Goal: Information Seeking & Learning: Check status

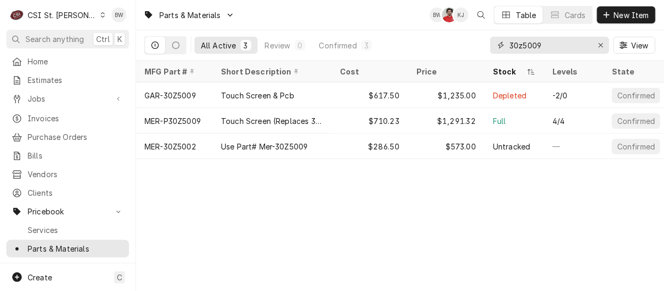
drag, startPoint x: 574, startPoint y: 48, endPoint x: 495, endPoint y: 49, distance: 78.6
click at [495, 49] on div "30z5009" at bounding box center [549, 45] width 119 height 17
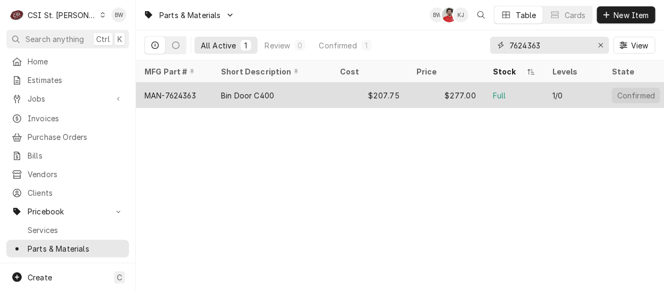
type input "7624363"
click at [187, 90] on div "MAN-7624363" at bounding box center [170, 95] width 52 height 11
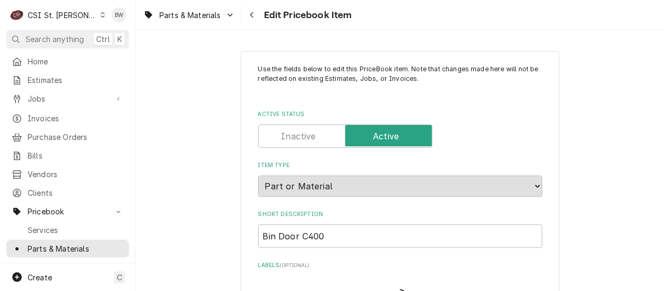
click at [378, 20] on div "Parts & Materials Edit Pricebook Item" at bounding box center [400, 15] width 528 height 30
type textarea "x"
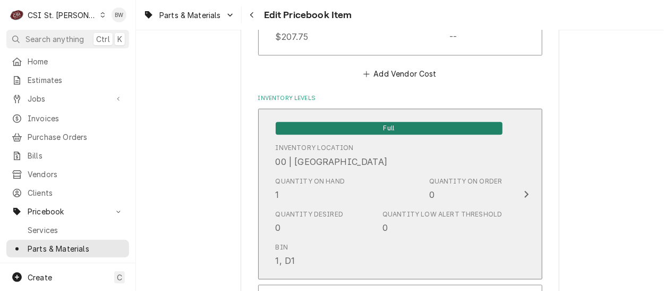
click at [318, 189] on div "Quantity on Hand 1" at bounding box center [311, 188] width 70 height 24
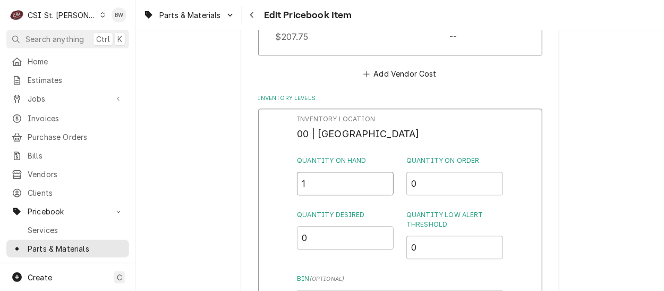
drag, startPoint x: 318, startPoint y: 189, endPoint x: 294, endPoint y: 187, distance: 24.5
click at [294, 187] on div "Inventory Location 00 | STL WAREHOUSE Quantity on Hand 1 Quantity on Order 0 Qu…" at bounding box center [400, 246] width 284 height 276
type input "10"
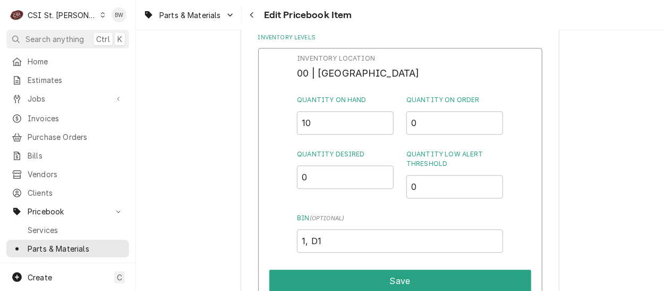
scroll to position [975, 0]
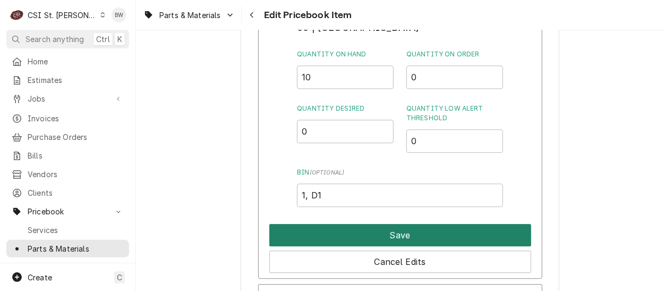
click at [354, 232] on button "Save" at bounding box center [400, 235] width 262 height 22
type textarea "x"
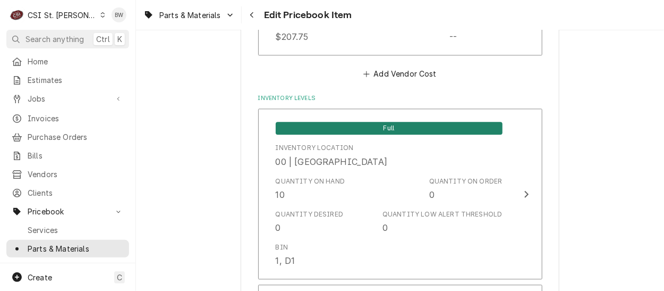
scroll to position [2979, 0]
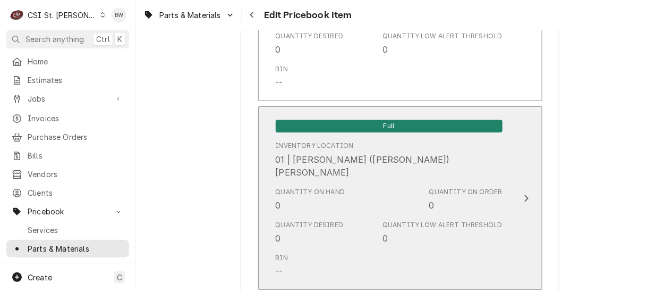
click at [295, 197] on div "Quantity on Hand 0" at bounding box center [311, 199] width 70 height 24
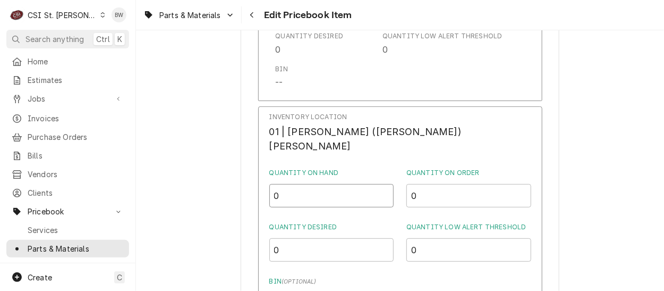
drag, startPoint x: 310, startPoint y: 187, endPoint x: 291, endPoint y: 183, distance: 19.7
click at [291, 183] on div "Inventory Location 01 | MICHAEL (BRAD) COPE Quantity on Hand 0 Quantity on Orde…" at bounding box center [400, 246] width 284 height 281
type input "1"
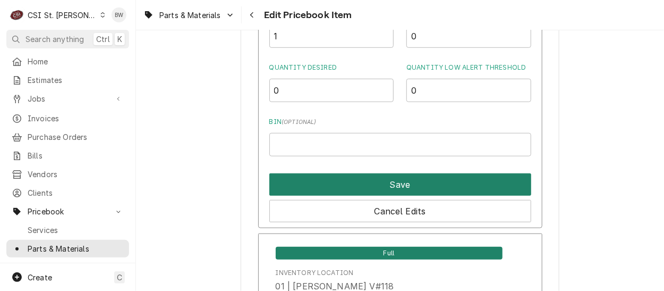
click at [348, 183] on button "Save" at bounding box center [400, 184] width 262 height 22
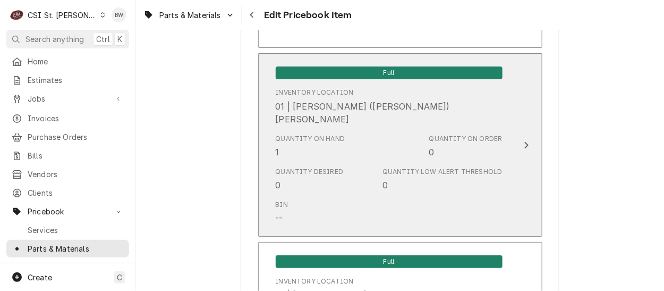
scroll to position [9179, 0]
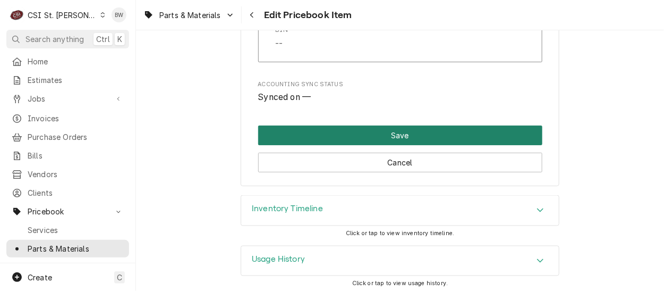
click at [376, 125] on button "Save" at bounding box center [400, 135] width 284 height 20
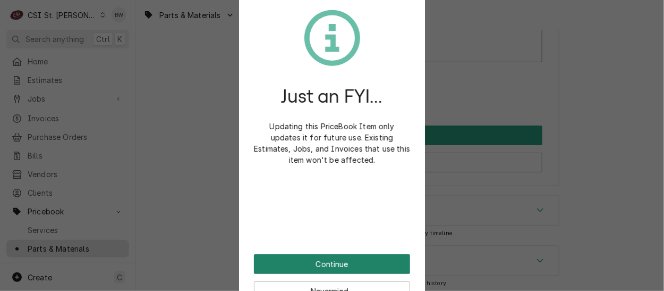
click at [335, 263] on button "Continue" at bounding box center [332, 264] width 156 height 20
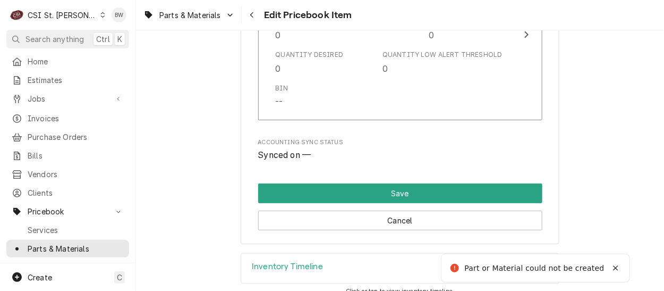
scroll to position [795, 0]
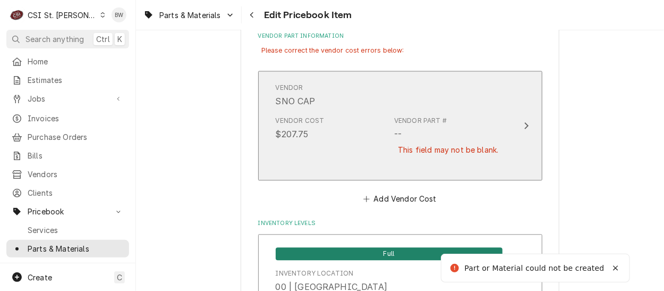
click at [374, 150] on div "Vendor Cost $207.75 Vendor Part # -- This field may not be blank." at bounding box center [389, 142] width 227 height 61
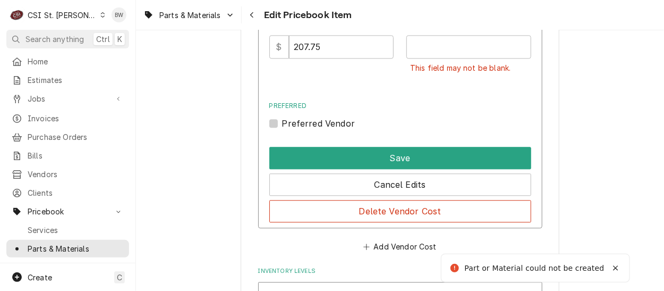
scroll to position [901, 0]
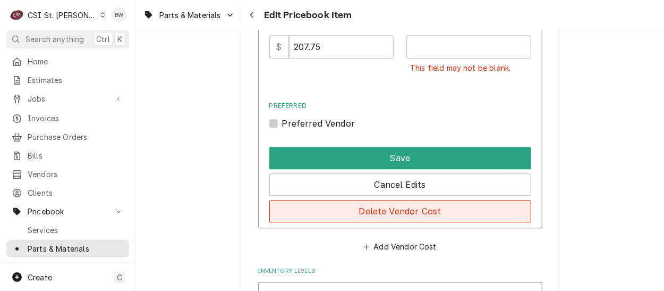
click at [388, 203] on button "Delete Vendor Cost" at bounding box center [400, 211] width 262 height 22
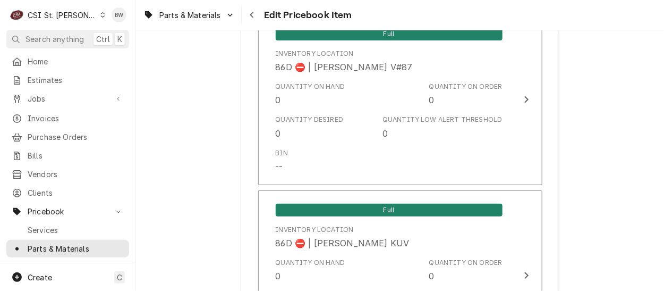
scroll to position [9116, 0]
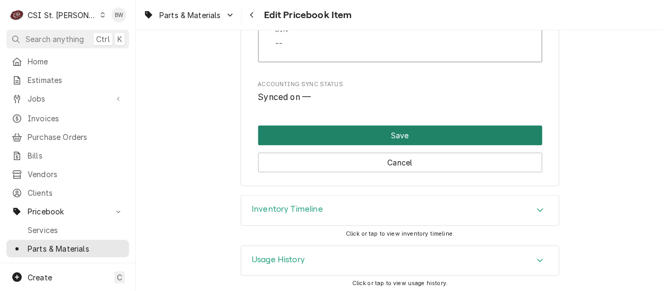
click at [376, 134] on button "Save" at bounding box center [400, 135] width 284 height 20
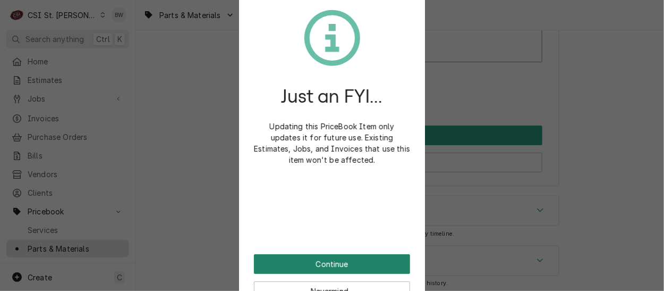
click at [308, 263] on button "Continue" at bounding box center [332, 264] width 156 height 20
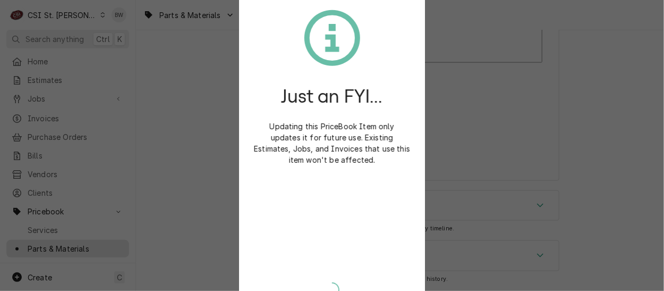
scroll to position [9085, 0]
type textarea "x"
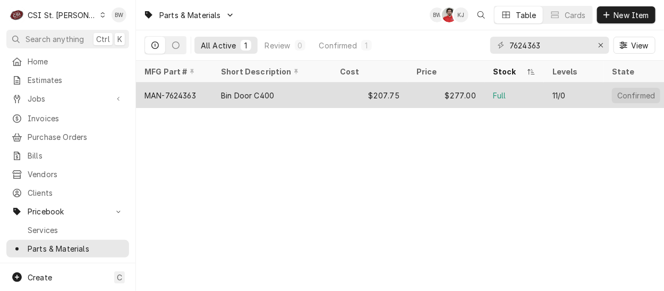
click at [236, 94] on div "Bin Door C400" at bounding box center [247, 95] width 53 height 11
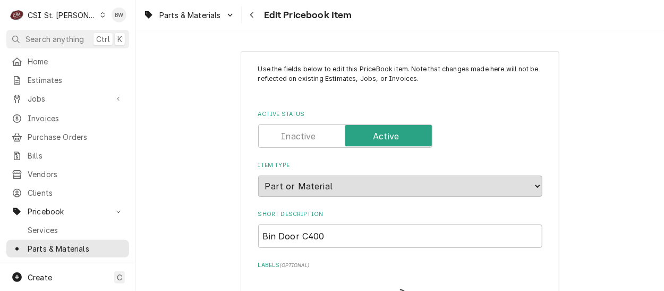
type textarea "x"
click at [386, 25] on div "Parts & Materials Edit Pricebook Item" at bounding box center [400, 15] width 528 height 30
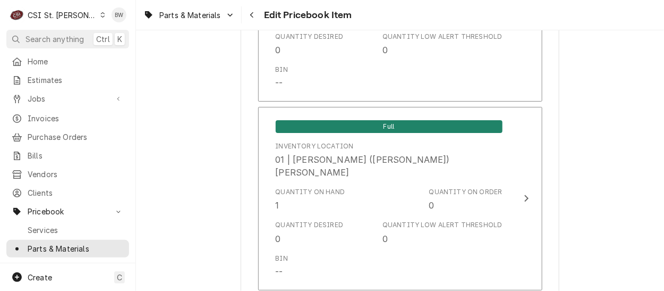
scroll to position [781, 0]
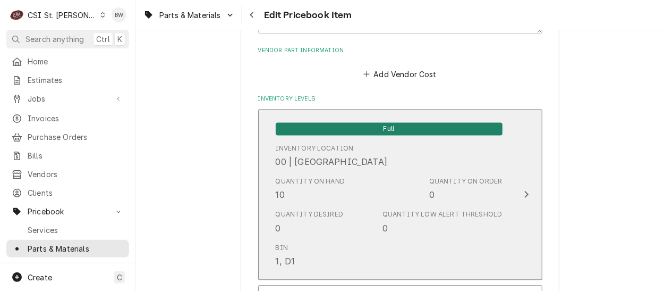
click at [296, 184] on div "Quantity on Hand 10" at bounding box center [311, 188] width 70 height 24
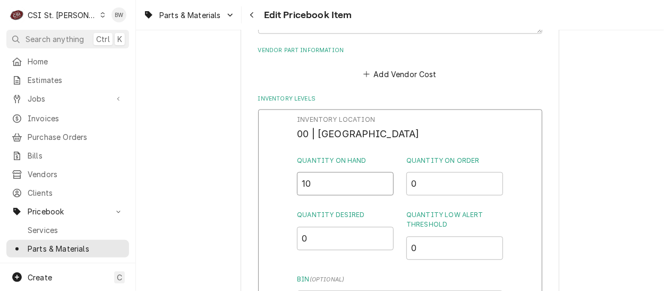
drag, startPoint x: 310, startPoint y: 184, endPoint x: 288, endPoint y: 184, distance: 21.2
click at [288, 184] on div "Inventory Location 00 | STL WAREHOUSE Quantity on Hand 10 Quantity on Order 0 Q…" at bounding box center [400, 247] width 284 height 276
type input "0"
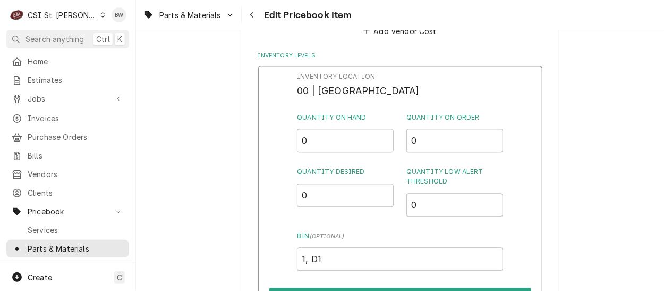
scroll to position [887, 0]
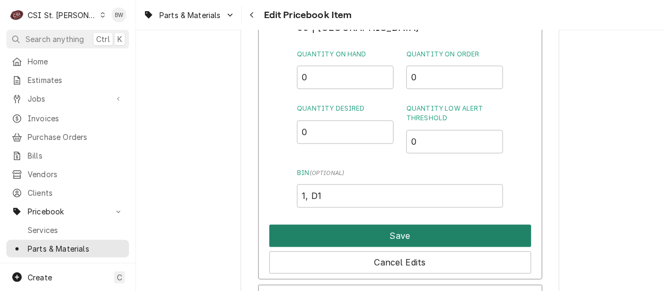
click at [363, 229] on button "Save" at bounding box center [400, 235] width 262 height 22
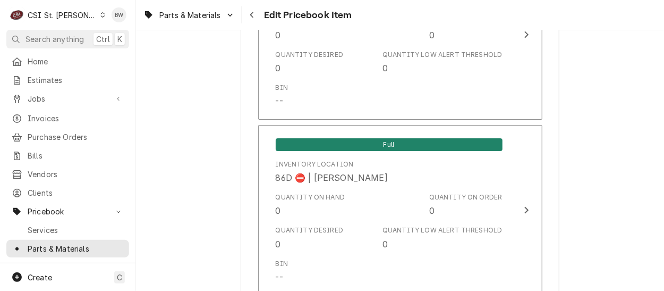
scroll to position [9091, 0]
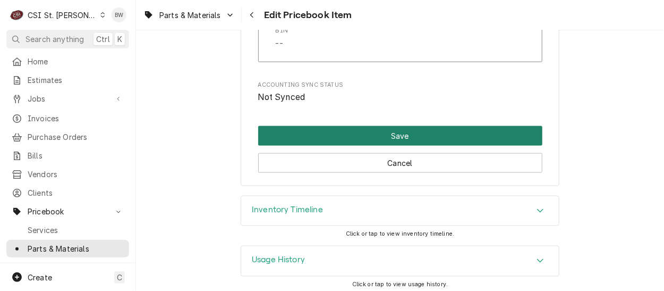
click at [335, 126] on button "Save" at bounding box center [400, 136] width 284 height 20
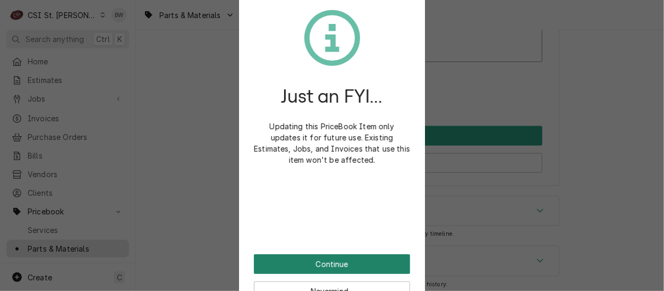
click at [310, 257] on button "Continue" at bounding box center [332, 264] width 156 height 20
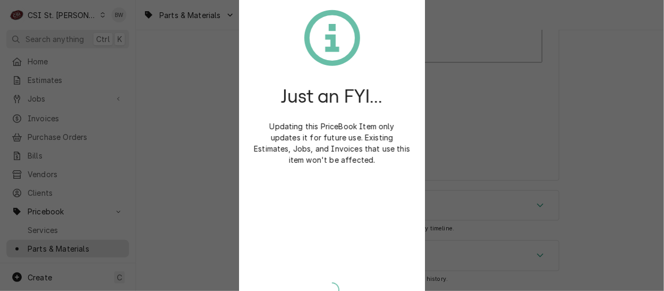
scroll to position [9085, 0]
type textarea "x"
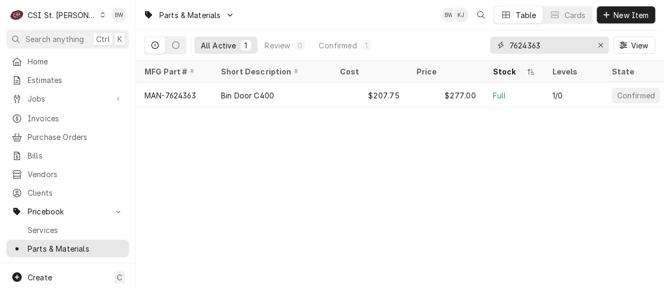
drag, startPoint x: 545, startPoint y: 42, endPoint x: 481, endPoint y: 42, distance: 64.3
click at [481, 42] on div "All Active 1 Review 0 Confirmed 1 7624363 View" at bounding box center [399, 45] width 511 height 30
paste input "50132037"
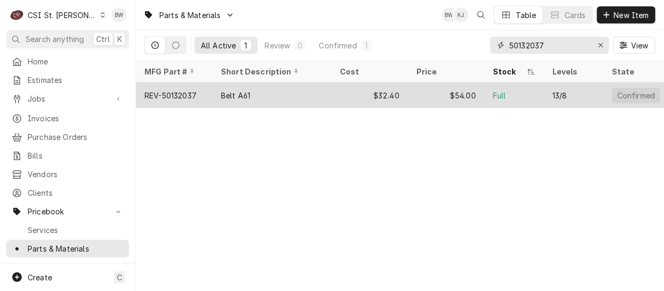
type input "50132037"
click at [185, 92] on div "REV-50132037" at bounding box center [170, 95] width 52 height 11
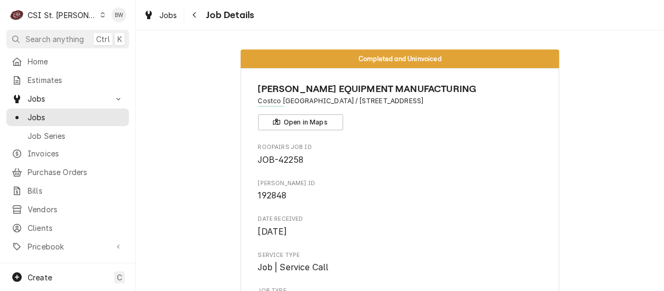
scroll to position [881, 0]
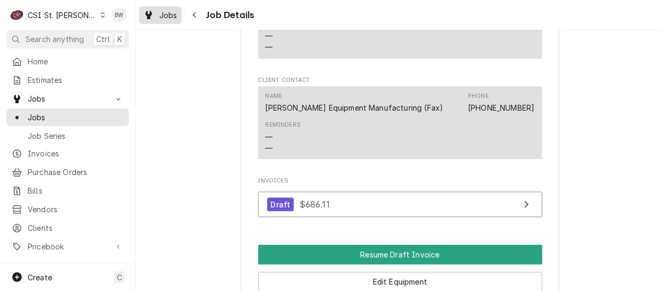
click at [170, 14] on span "Jobs" at bounding box center [168, 15] width 18 height 11
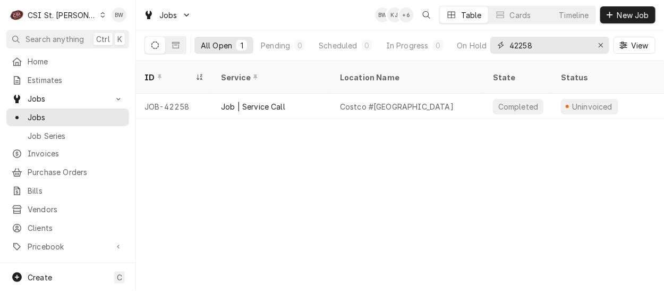
click at [540, 48] on input "42258" at bounding box center [549, 45] width 80 height 17
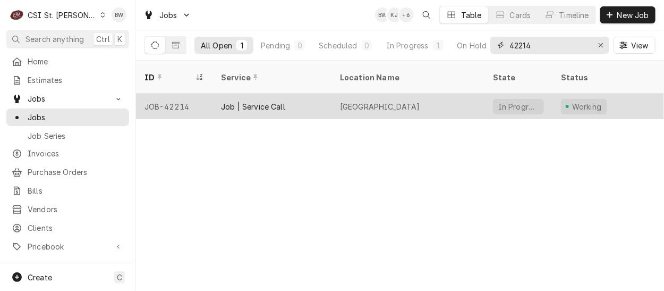
type input "42214"
click at [186, 93] on div "JOB-42214" at bounding box center [174, 105] width 76 height 25
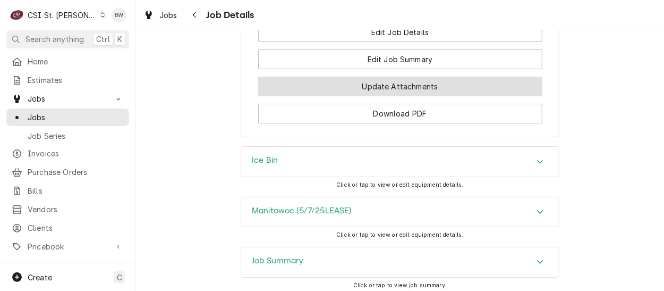
scroll to position [1328, 0]
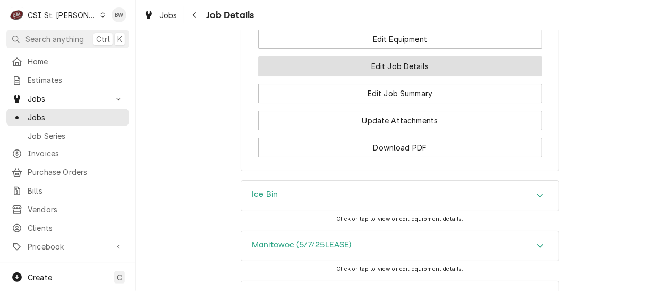
click at [342, 73] on button "Edit Job Details" at bounding box center [400, 66] width 284 height 20
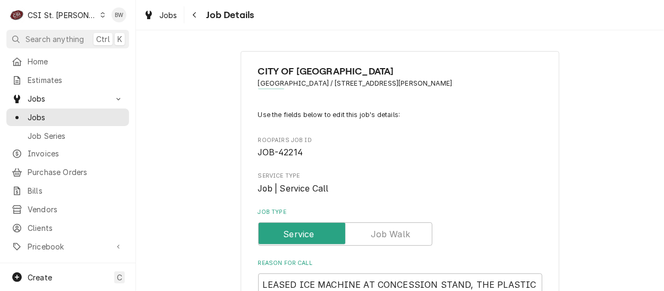
type textarea "x"
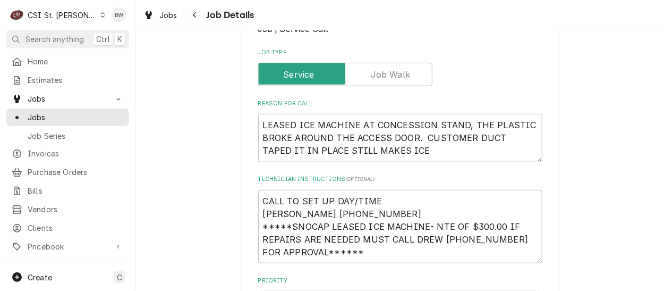
scroll to position [212, 0]
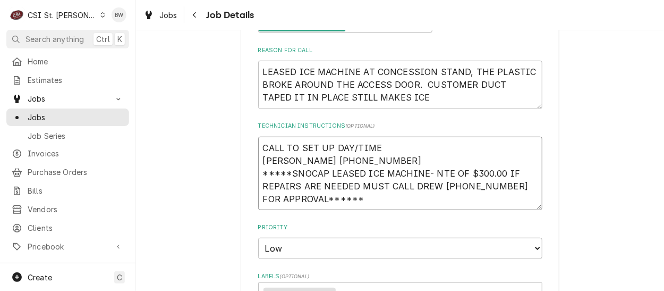
click at [353, 199] on textarea "CALL TO SET UP DAY/TIME MEGAN 314-729-4860 *****SNOCAP LEASED ICE MACHINE- NTE …" at bounding box center [400, 172] width 284 height 73
click at [259, 150] on textarea "CALL TO SET UP DAY/TIME MEGAN 314-729-4860 *****SNOCAP LEASED ICE MACHINE- NTE …" at bounding box center [400, 172] width 284 height 73
type textarea "7CALL TO SET UP DAY/TIME MEGAN 314-729-4860 *****SNOCAP LEASED ICE MACHINE- NTE…"
type textarea "x"
type textarea "76CALL TO SET UP DAY/TIME MEGAN 314-729-4860 *****SNOCAP LEASED ICE MACHINE- NT…"
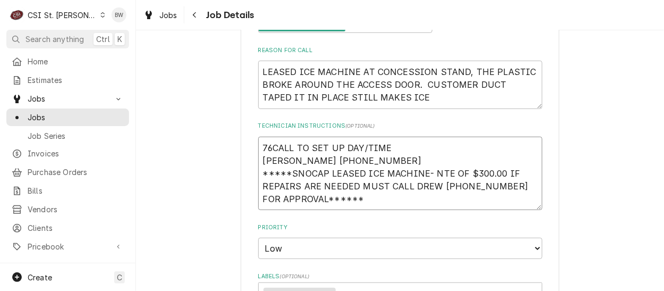
type textarea "x"
type textarea "762CALL TO SET UP DAY/TIME MEGAN 314-729-4860 *****SNOCAP LEASED ICE MACHINE- N…"
type textarea "x"
type textarea "7624CALL TO SET UP DAY/TIME MEGAN 314-729-4860 *****SNOCAP LEASED ICE MACHINE- …"
type textarea "x"
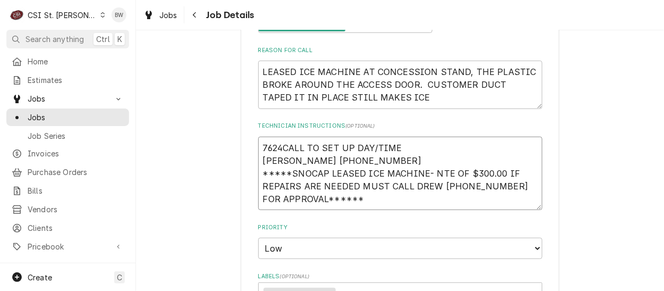
type textarea "76243CALL TO SET UP DAY/TIME MEGAN 314-729-4860 *****SNOCAP LEASED ICE MACHINE-…"
type textarea "x"
type textarea "762436CALL TO SET UP DAY/TIME MEGAN 314-729-4860 *****SNOCAP LEASED ICE MACHINE…"
type textarea "x"
type textarea "7624363CALL TO SET UP DAY/TIME MEGAN 314-729-4860 *****SNOCAP LEASED ICE MACHIN…"
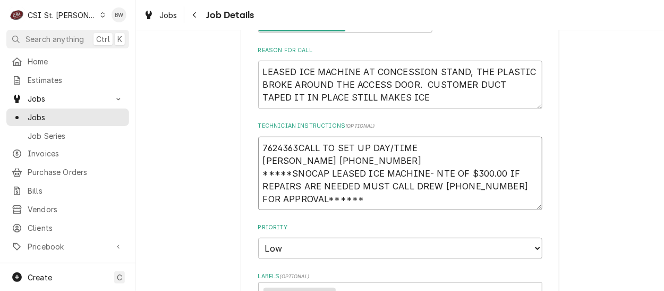
type textarea "x"
type textarea "7624363 CALL TO SET UP DAY/TIME MEGAN 314-729-4860 *****SNOCAP LEASED ICE MACHI…"
type textarea "x"
type textarea "7624363 fCALL TO SET UP DAY/TIME MEGAN 314-729-4860 *****SNOCAP LEASED ICE MACH…"
type textarea "x"
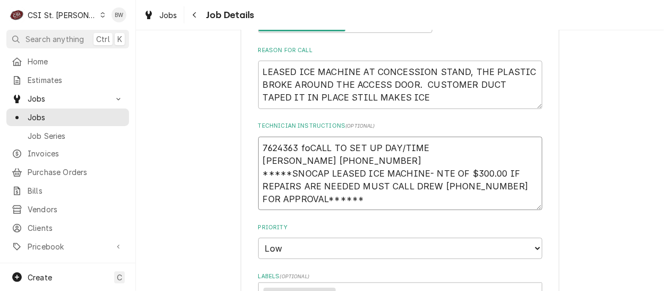
type textarea "7624363 forCALL TO SET UP DAY/TIME MEGAN 314-729-4860 *****SNOCAP LEASED ICE MA…"
type textarea "x"
type textarea "7624363 formCALL TO SET UP DAY/TIME MEGAN 314-729-4860 *****SNOCAP LEASED ICE M…"
type textarea "x"
type textarea "7624363 form CALL TO SET UP DAY/TIME MEGAN 314-729-4860 *****SNOCAP LEASED ICE …"
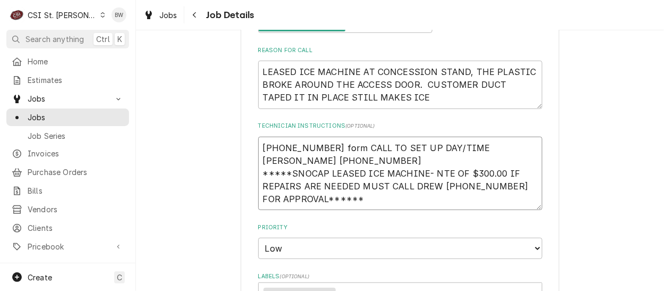
type textarea "x"
type textarea "7624363 form sCALL TO SET UP DAY/TIME MEGAN 314-729-4860 *****SNOCAP LEASED ICE…"
type textarea "x"
type textarea "7624363 form stCALL TO SET UP DAY/TIME MEGAN 314-729-4860 *****SNOCAP LEASED IC…"
type textarea "x"
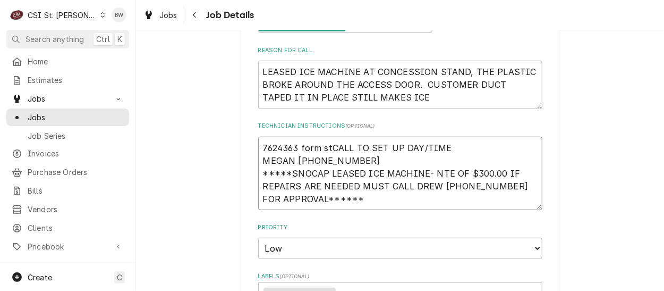
type textarea "7624363 form stoCALL TO SET UP DAY/TIME MEGAN 314-729-4860 *****SNOCAP LEASED I…"
type textarea "x"
type textarea "7624363 form stocCALL TO SET UP DAY/TIME MEGAN 314-729-4860 *****SNOCAP LEASED …"
type textarea "x"
type textarea "7624363 form stockCALL TO SET UP DAY/TIME MEGAN 314-729-4860 *****SNOCAP LEASED…"
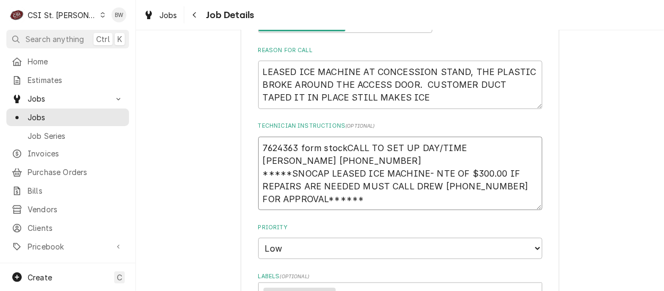
type textarea "x"
type textarea "7624363 form stock CALL TO SET UP DAY/TIME MEGAN 314-729-4860 *****SNOCAP LEASE…"
type textarea "x"
type textarea "7624363 form stock oCALL TO SET UP DAY/TIME MEGAN 314-729-4860 *****SNOCAP LEAS…"
type textarea "x"
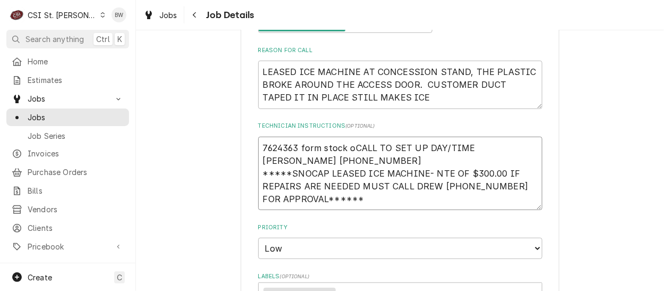
type textarea "7624363 form stock onCALL TO SET UP DAY/TIME MEGAN 314-729-4860 *****SNOCAP LEA…"
type textarea "x"
type textarea "7624363 form stock on CALL TO SET UP DAY/TIME MEGAN 314-729-4860 *****SNOCAP LE…"
type textarea "x"
type textarea "7624363 form stock on BCALL TO SET UP DAY/TIME MEGAN 314-729-4860 *****SNOCAP L…"
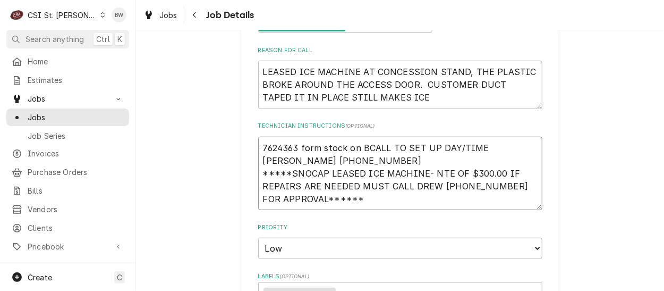
type textarea "x"
type textarea "7624363 form stock on BrCALL TO SET UP DAY/TIME MEGAN 314-729-4860 *****SNOCAP …"
type textarea "x"
type textarea "7624363 form stock on BraCALL TO SET UP DAY/TIME MEGAN 314-729-4860 *****SNOCAP…"
type textarea "x"
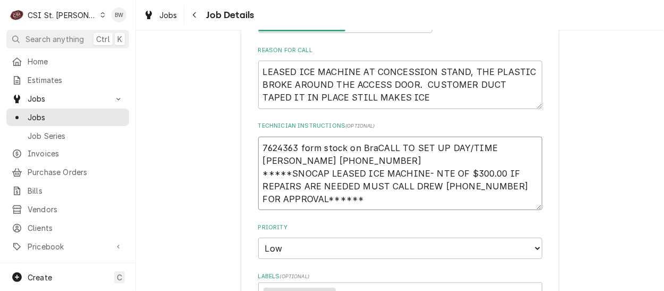
type textarea "7624363 form stock on BradCALL TO SET UP DAY/TIME MEGAN 314-729-4860 *****SNOCA…"
type textarea "x"
type textarea "7624363 form stock on Brad CALL TO SET UP DAY/TIME MEGAN 314-729-4860 *****SNOC…"
type textarea "x"
type textarea "7624363 form stock on Brad CCALL TO SET UP DAY/TIME MEGAN 314-729-4860 *****SNO…"
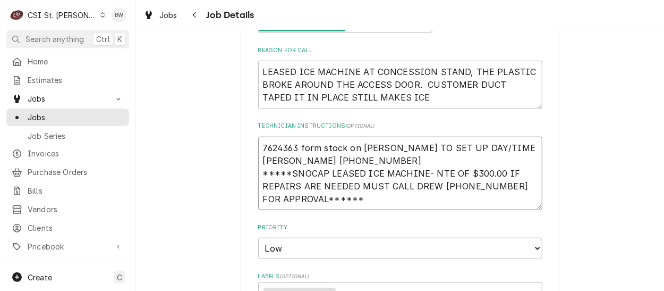
type textarea "x"
type textarea "7624363 form stock on Brad C CALL TO SET UP DAY/TIME MEGAN 314-729-4860 *****SN…"
type textarea "x"
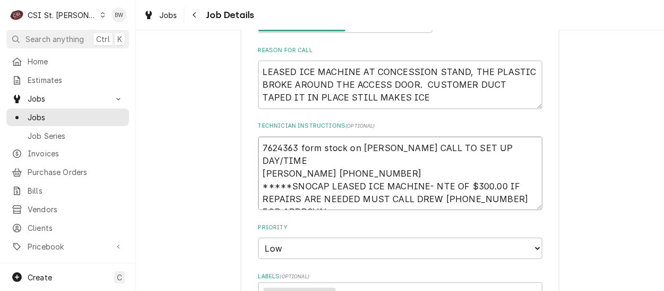
type textarea "7624363 form stock on Brad C sCALL TO SET UP DAY/TIME MEGAN 314-729-4860 *****S…"
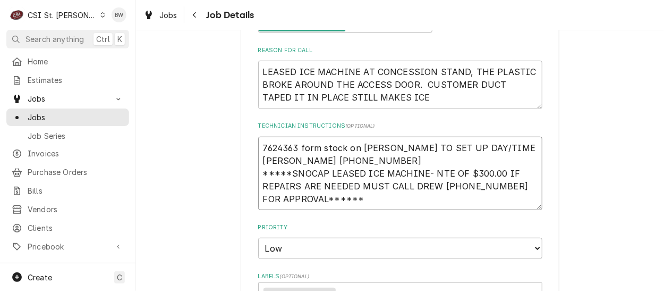
type textarea "x"
type textarea "7624363 form stock on Brad C shCALL TO SET UP DAY/TIME MEGAN 314-729-4860 *****…"
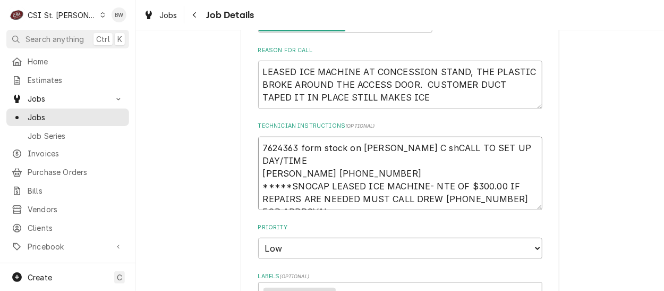
type textarea "x"
type textarea "7624363 form stock on Brad C sheCALL TO SET UP DAY/TIME MEGAN 314-729-4860 ****…"
type textarea "x"
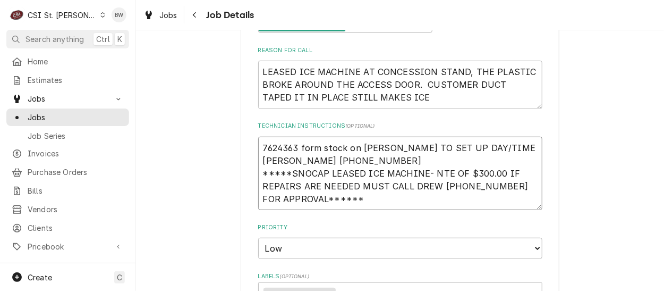
type textarea "7624363 form stock on Brad C shelCALL TO SET UP DAY/TIME MEGAN 314-729-4860 ***…"
type textarea "x"
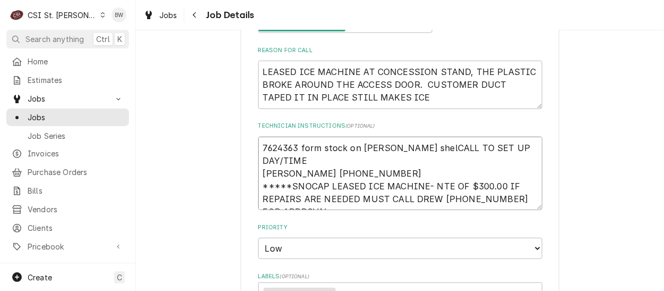
type textarea "7624363 form stock on Brad C shelfCALL TO SET UP DAY/TIME MEGAN 314-729-4860 **…"
type textarea "x"
type textarea "7624363 form stock on Brad C shelf CALL TO SET UP DAY/TIME MEGAN 314-729-4860 *…"
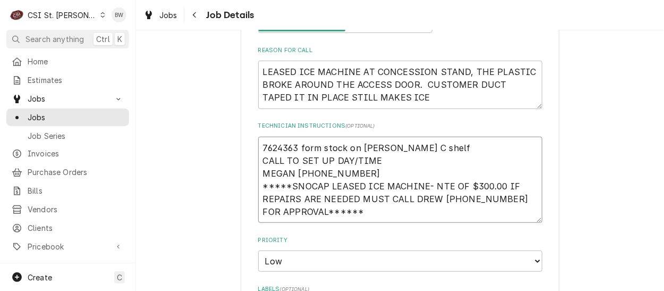
type textarea "x"
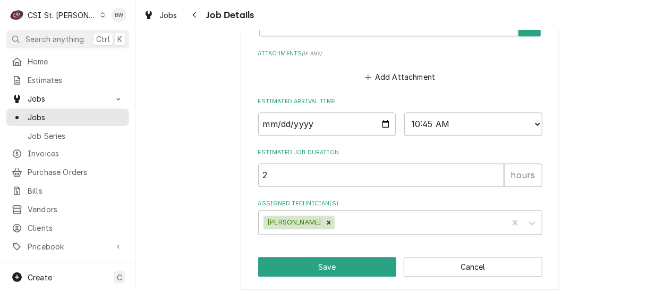
scroll to position [719, 0]
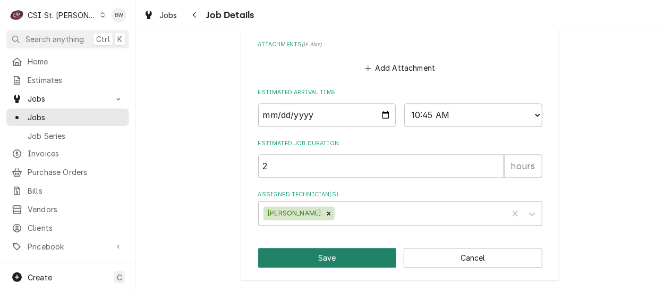
type textarea "7624363 form stock on Brad C shelf CALL TO SET UP DAY/TIME MEGAN 314-729-4860 *…"
click at [312, 256] on button "Save" at bounding box center [327, 258] width 139 height 20
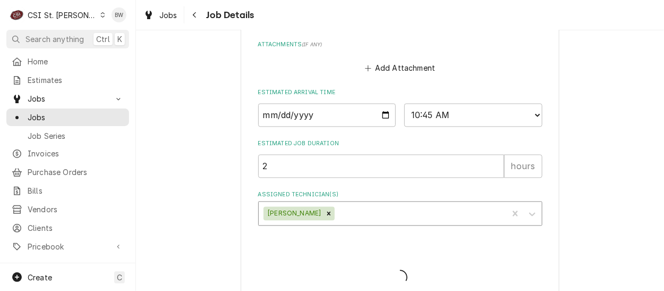
type textarea "x"
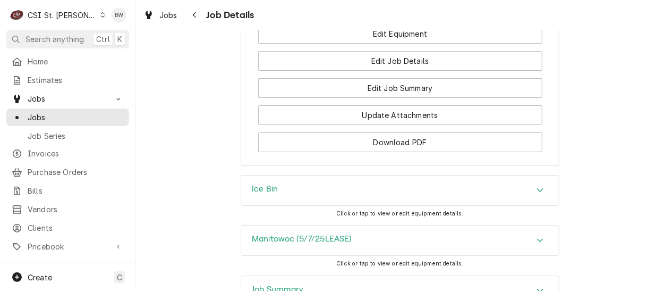
scroll to position [1333, 0]
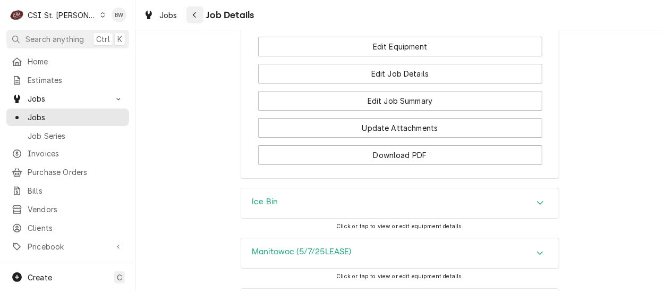
click at [188, 16] on button "Navigate back" at bounding box center [194, 14] width 17 height 17
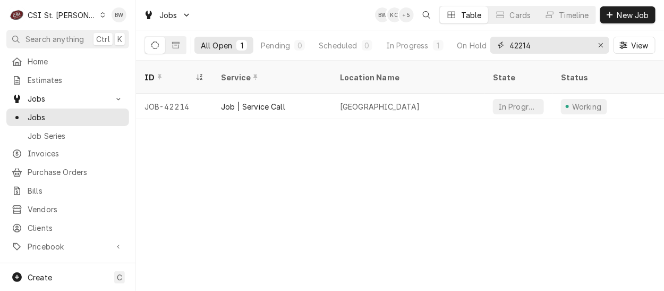
drag, startPoint x: 545, startPoint y: 47, endPoint x: 498, endPoint y: 42, distance: 47.5
click at [498, 42] on div "42214" at bounding box center [549, 45] width 119 height 17
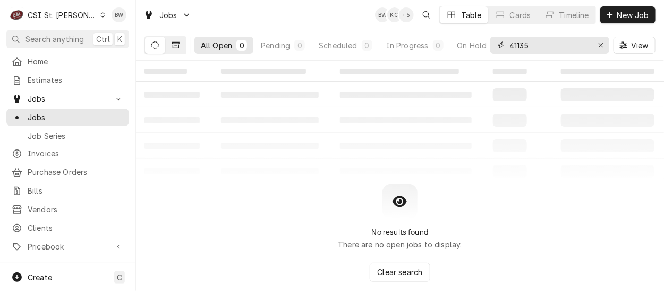
type input "41135"
click at [174, 45] on icon "Dynamic Content Wrapper" at bounding box center [175, 44] width 7 height 7
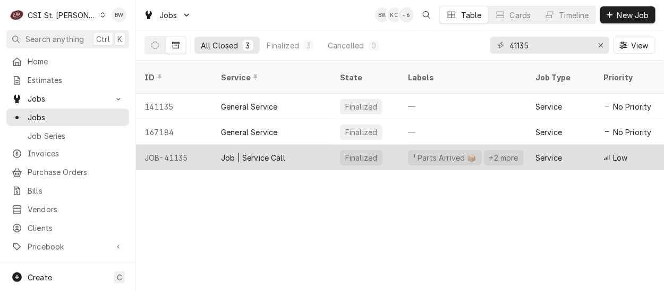
click at [183, 144] on div "JOB-41135" at bounding box center [174, 156] width 76 height 25
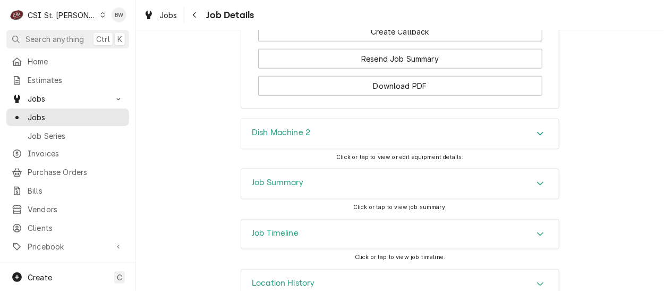
scroll to position [1909, 0]
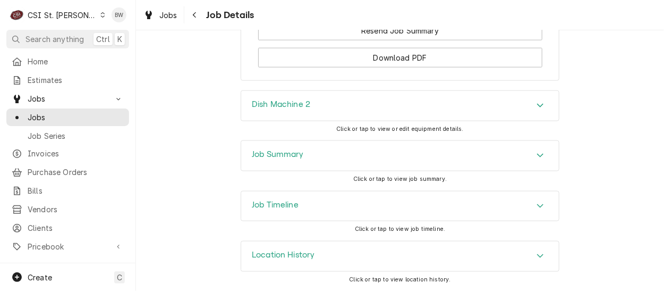
click at [262, 158] on h3 "Job Summary" at bounding box center [278, 154] width 52 height 10
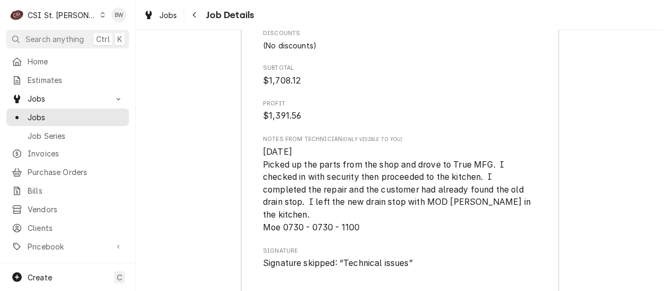
scroll to position [3503, 0]
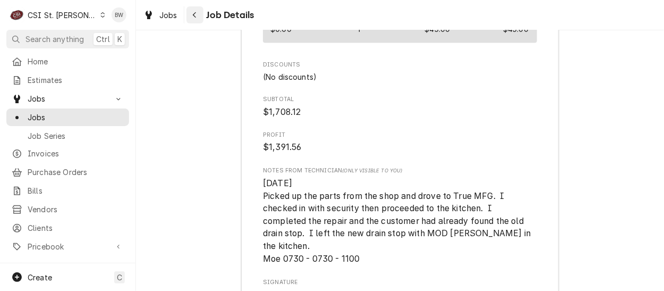
click at [189, 14] on button "Navigate back" at bounding box center [194, 14] width 17 height 17
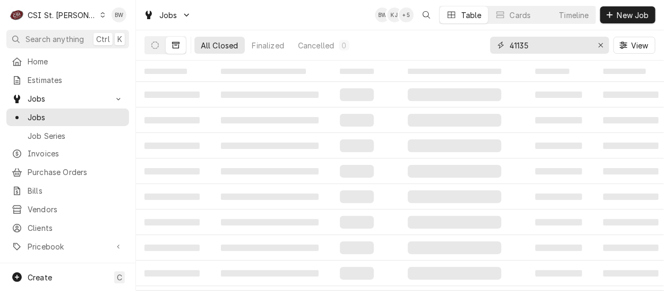
drag, startPoint x: 549, startPoint y: 47, endPoint x: 488, endPoint y: 44, distance: 61.7
click at [498, 46] on div "41135" at bounding box center [549, 45] width 119 height 17
type input "42089"
click at [157, 47] on icon "Dynamic Content Wrapper" at bounding box center [154, 44] width 7 height 7
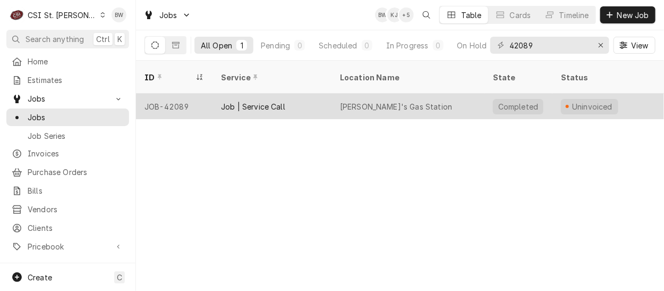
click at [175, 93] on div "JOB-42089" at bounding box center [174, 105] width 76 height 25
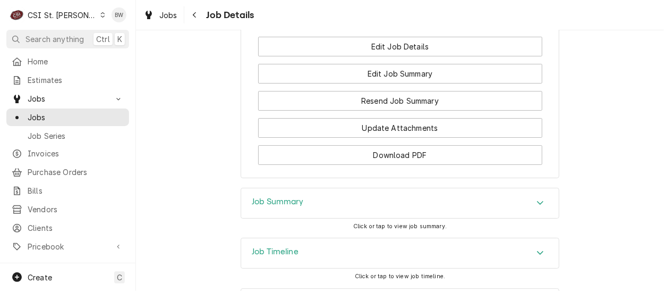
scroll to position [1379, 0]
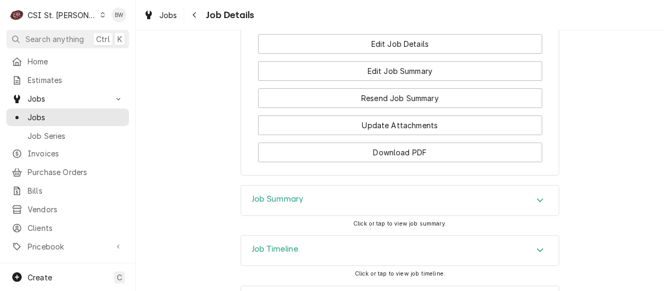
click at [266, 194] on div "Job Summary" at bounding box center [278, 200] width 52 height 13
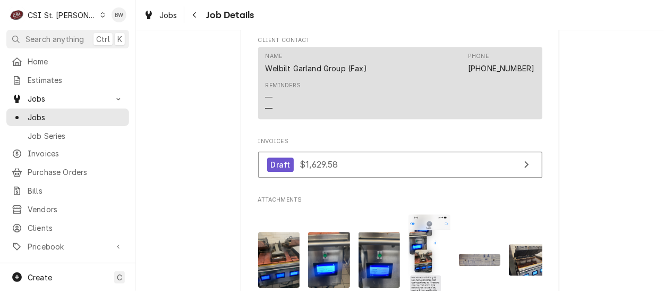
scroll to position [1007, 0]
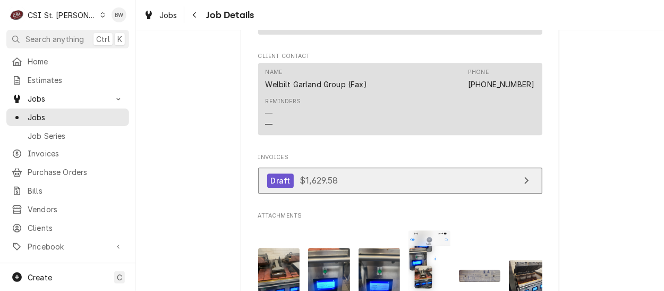
click at [311, 175] on span "$1,629.58" at bounding box center [319, 180] width 38 height 11
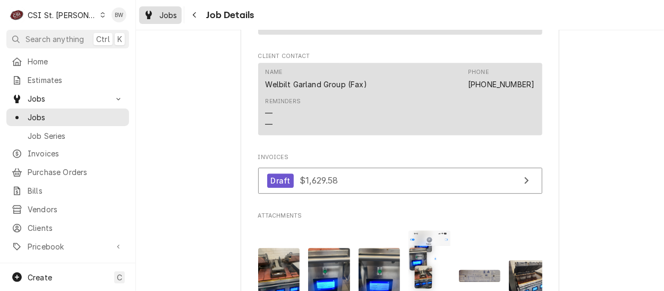
click at [179, 13] on link "Jobs" at bounding box center [160, 15] width 42 height 18
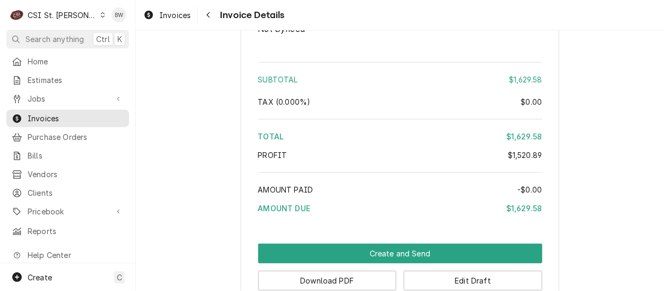
scroll to position [2865, 0]
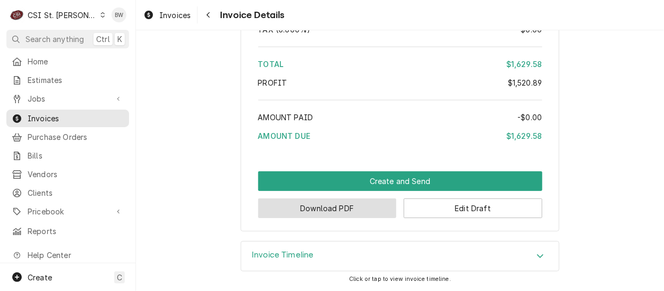
click at [323, 201] on button "Download PDF" at bounding box center [327, 208] width 139 height 20
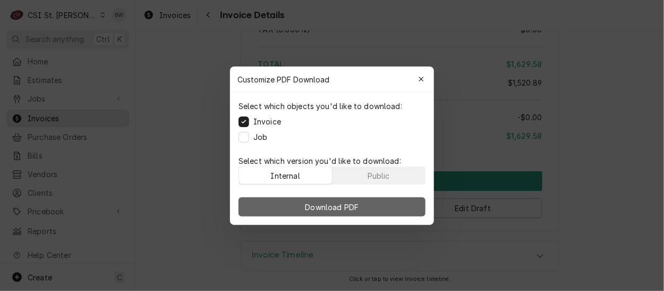
click at [316, 207] on span "Download PDF" at bounding box center [332, 206] width 58 height 11
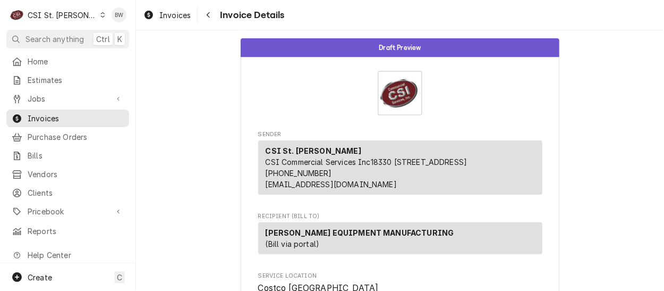
scroll to position [2231, 0]
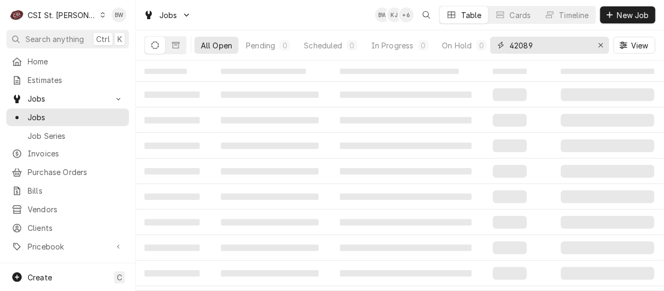
drag, startPoint x: 534, startPoint y: 47, endPoint x: 504, endPoint y: 47, distance: 30.3
click at [504, 47] on div "42089" at bounding box center [549, 45] width 119 height 17
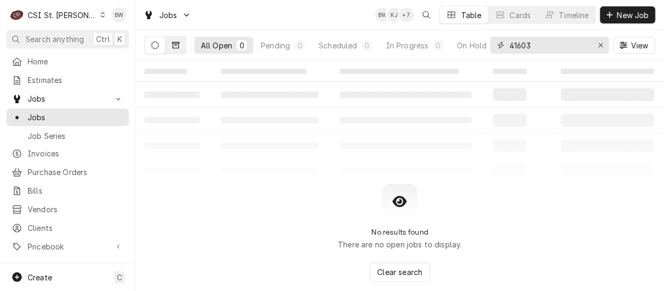
type input "41603"
click at [175, 48] on icon "Dynamic Content Wrapper" at bounding box center [175, 45] width 7 height 6
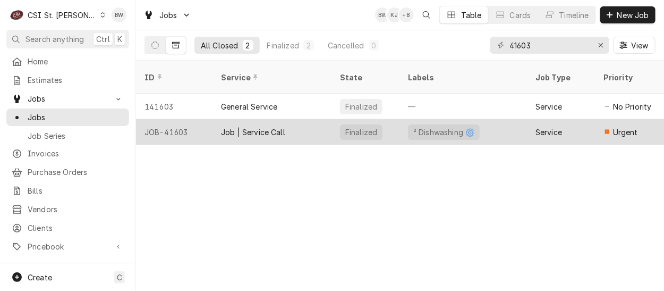
click at [168, 119] on div "JOB-41603" at bounding box center [174, 131] width 76 height 25
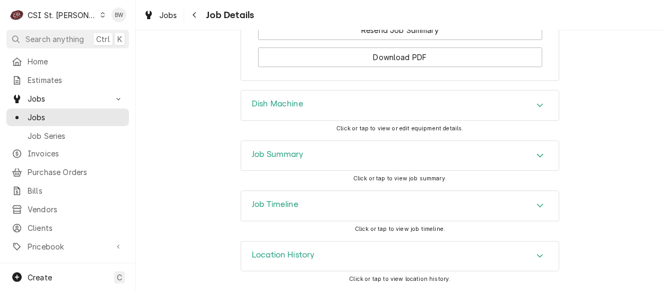
scroll to position [1189, 0]
click at [256, 152] on h3 "Job Summary" at bounding box center [278, 154] width 52 height 10
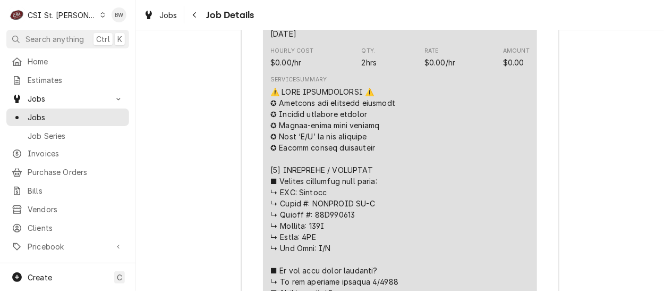
scroll to position [1667, 0]
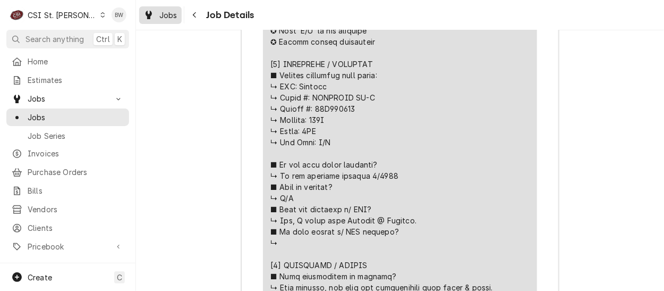
click at [167, 14] on span "Jobs" at bounding box center [168, 15] width 18 height 11
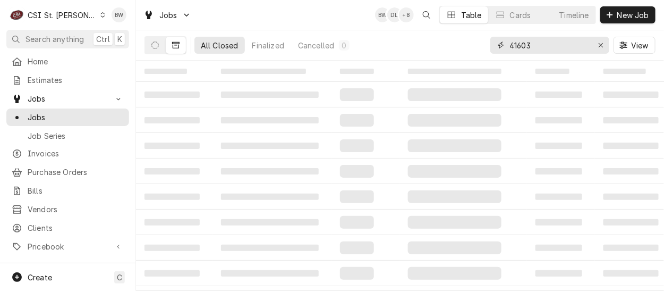
drag, startPoint x: 535, startPoint y: 47, endPoint x: 489, endPoint y: 44, distance: 46.8
click at [499, 45] on div "41603" at bounding box center [549, 45] width 119 height 17
type input "41427"
click at [156, 48] on icon "Dynamic Content Wrapper" at bounding box center [154, 44] width 7 height 7
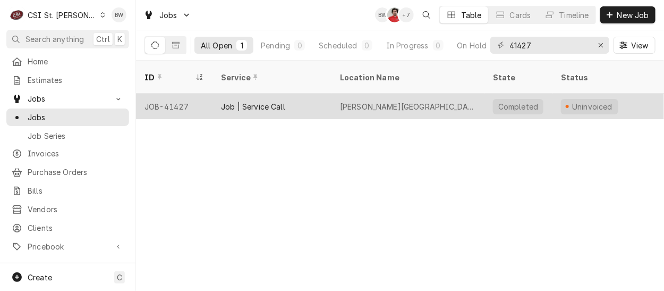
click at [176, 93] on div "JOB-41427" at bounding box center [174, 105] width 76 height 25
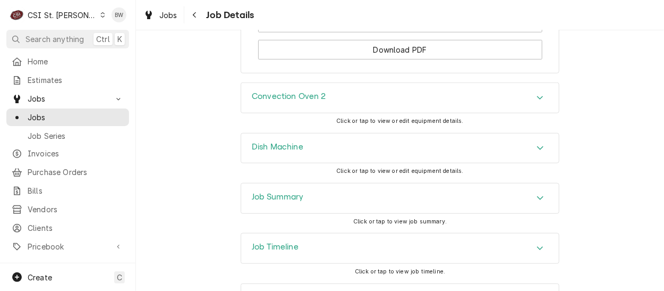
scroll to position [1753, 0]
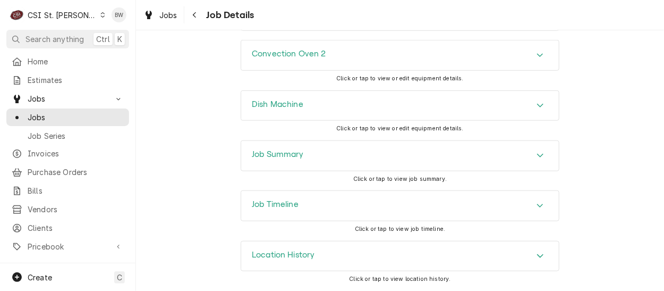
click at [267, 158] on h3 "Job Summary" at bounding box center [278, 154] width 52 height 10
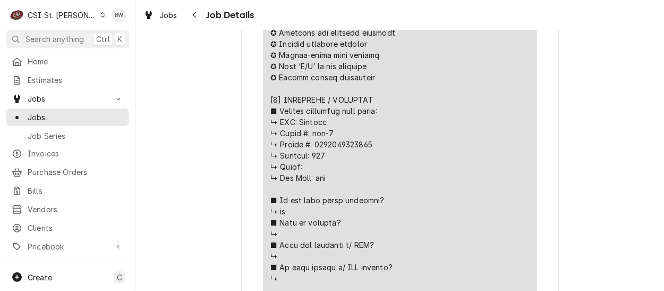
scroll to position [2284, 0]
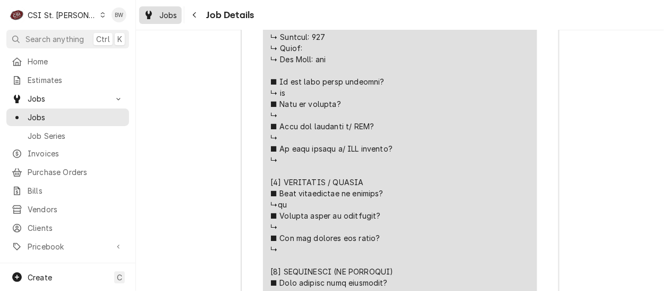
click at [172, 15] on span "Jobs" at bounding box center [168, 15] width 18 height 11
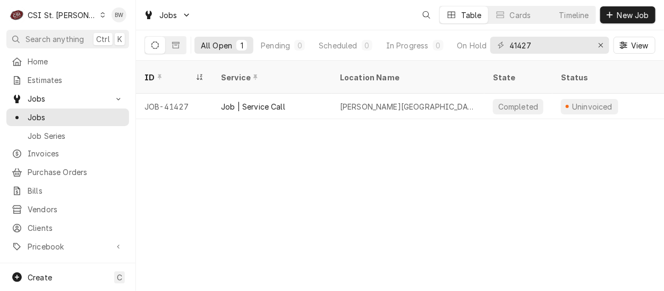
click at [502, 42] on div "41427" at bounding box center [549, 45] width 119 height 17
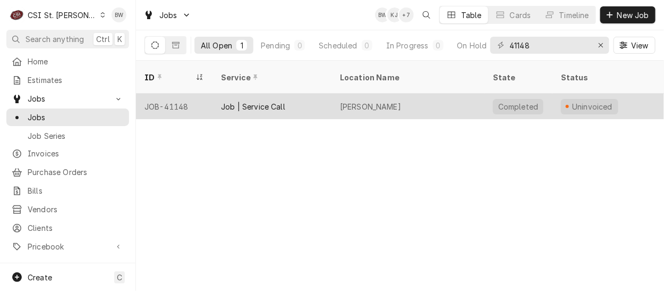
type input "41148"
click at [184, 93] on div "JOB-41148" at bounding box center [174, 105] width 76 height 25
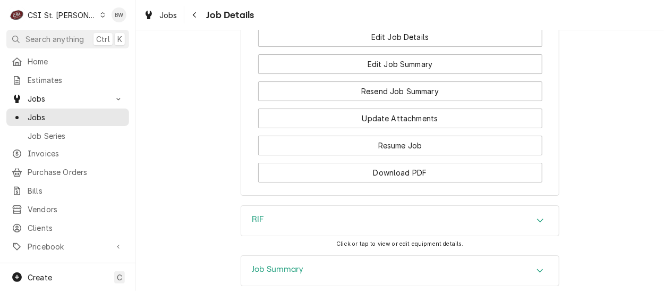
scroll to position [1309, 0]
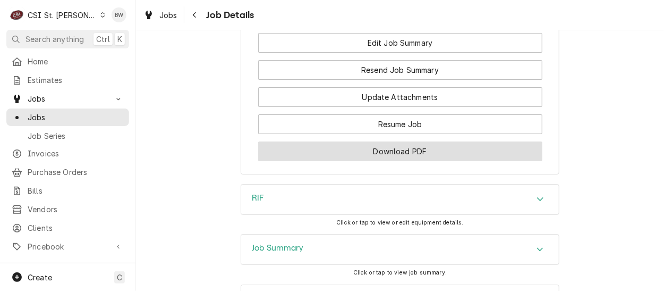
click at [370, 161] on button "Download PDF" at bounding box center [400, 151] width 284 height 20
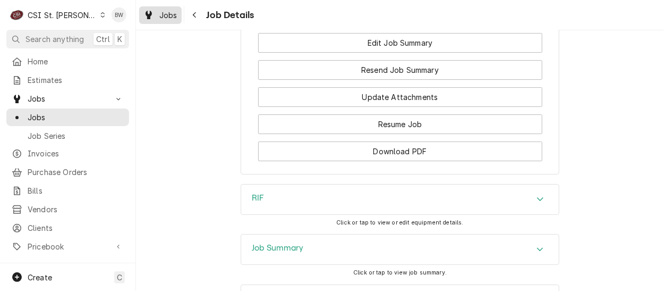
click at [173, 14] on span "Jobs" at bounding box center [168, 15] width 18 height 11
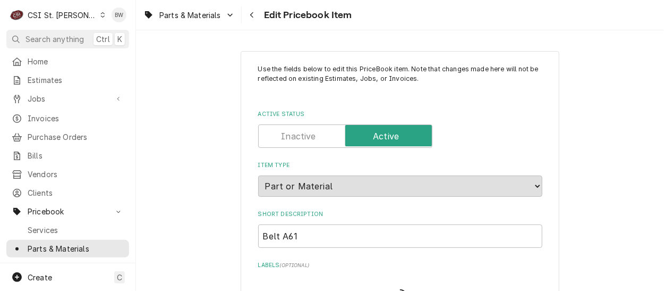
type textarea "x"
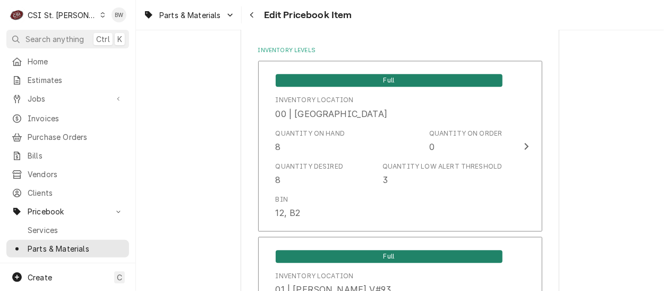
scroll to position [956, 0]
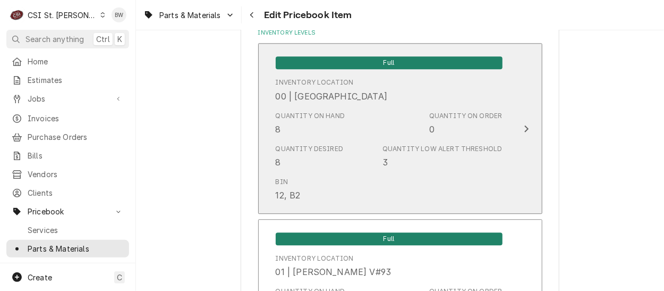
click at [328, 127] on div "Quantity on Hand 8" at bounding box center [311, 123] width 70 height 24
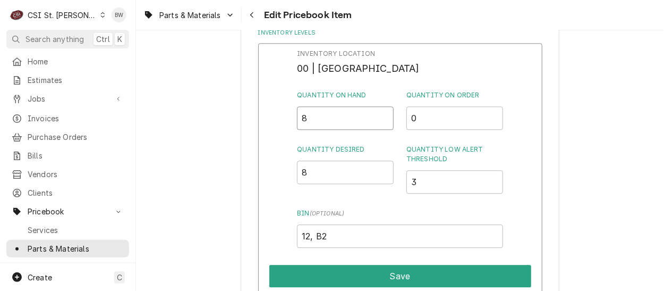
drag, startPoint x: 317, startPoint y: 123, endPoint x: 299, endPoint y: 123, distance: 17.5
click at [299, 123] on input "8" at bounding box center [345, 117] width 97 height 23
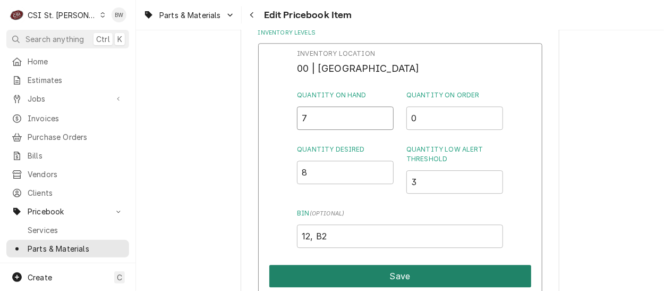
type input "7"
click at [407, 268] on button "Save" at bounding box center [400, 275] width 262 height 22
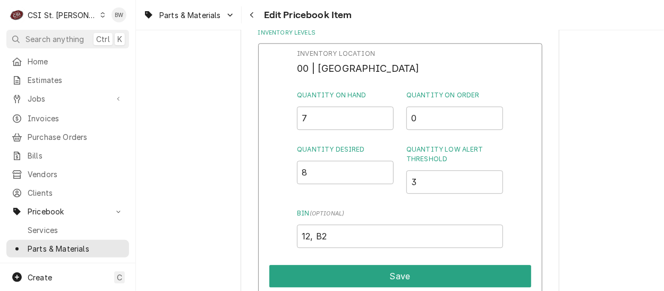
type textarea "x"
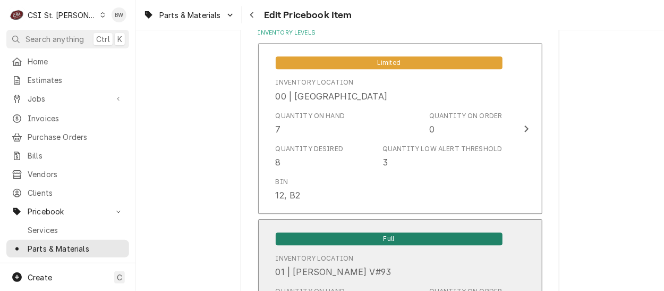
scroll to position [3529, 0]
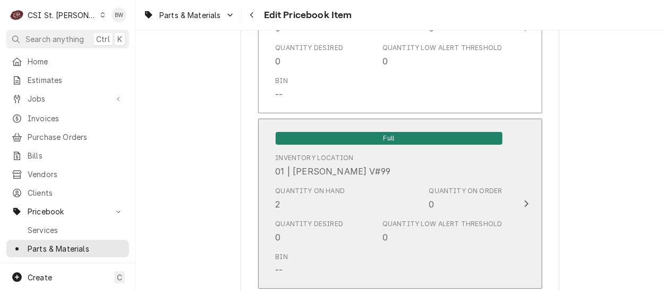
click at [293, 195] on div "Quantity on Hand 2" at bounding box center [311, 198] width 70 height 24
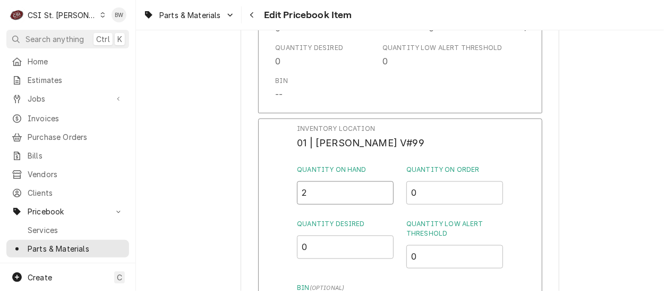
drag, startPoint x: 297, startPoint y: 181, endPoint x: 288, endPoint y: 182, distance: 9.1
click at [288, 182] on div "Inventory Location 01 | RYAN BIETCHERT V#99 Quantity on Hand 2 Quantity on Orde…" at bounding box center [400, 256] width 284 height 276
type input "3"
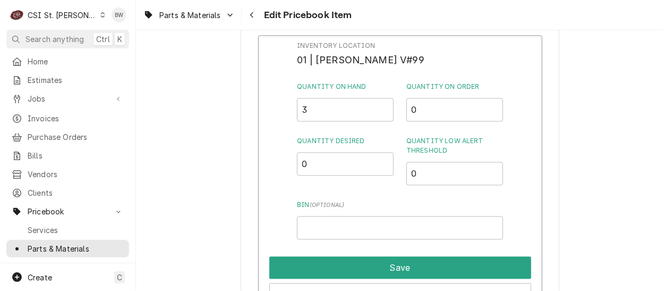
scroll to position [3635, 0]
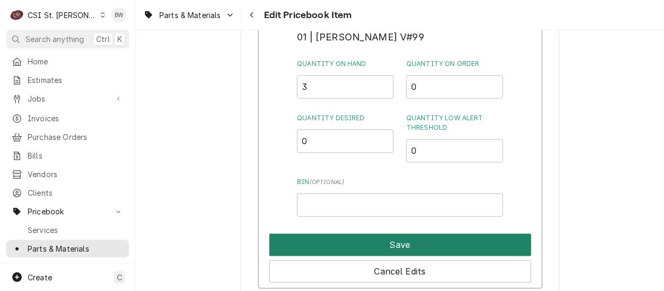
click at [391, 234] on button "Save" at bounding box center [400, 244] width 262 height 22
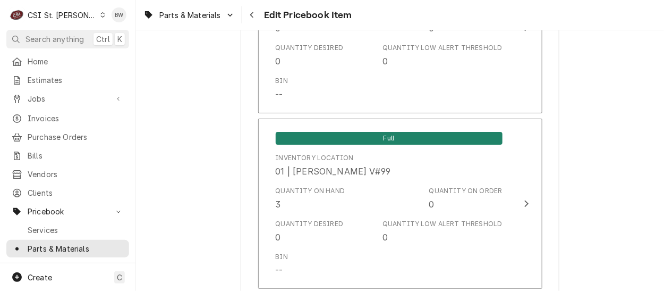
scroll to position [9201, 0]
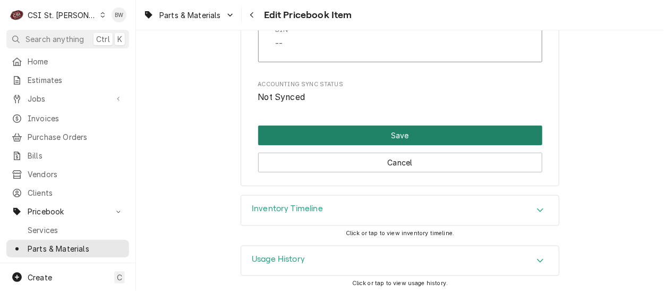
click at [383, 126] on button "Save" at bounding box center [400, 135] width 284 height 20
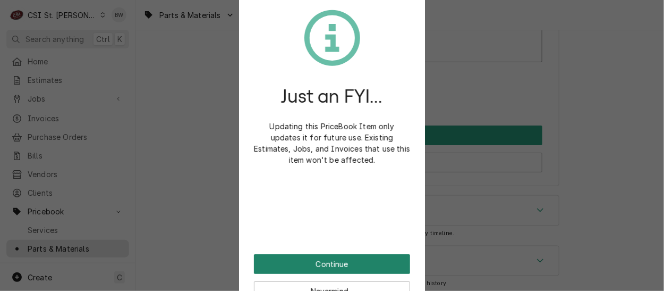
click at [323, 264] on button "Continue" at bounding box center [332, 264] width 156 height 20
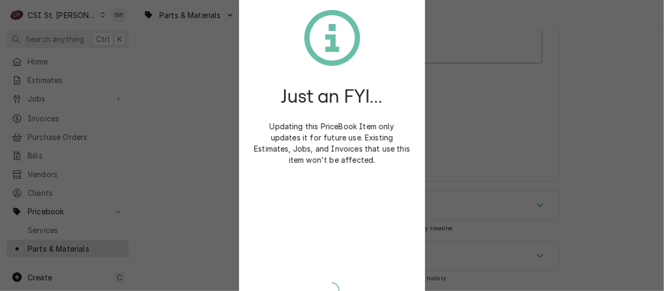
scroll to position [9195, 0]
type textarea "x"
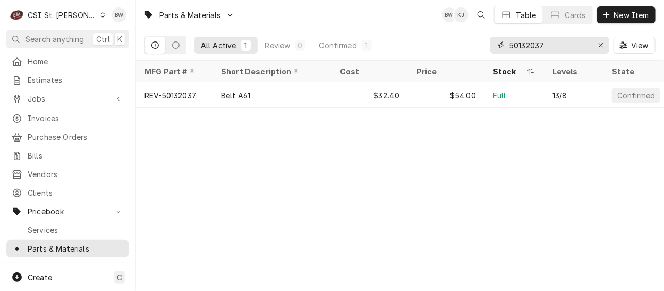
drag, startPoint x: 558, startPoint y: 46, endPoint x: 495, endPoint y: 41, distance: 62.9
click at [495, 41] on div "50132037" at bounding box center [549, 45] width 119 height 17
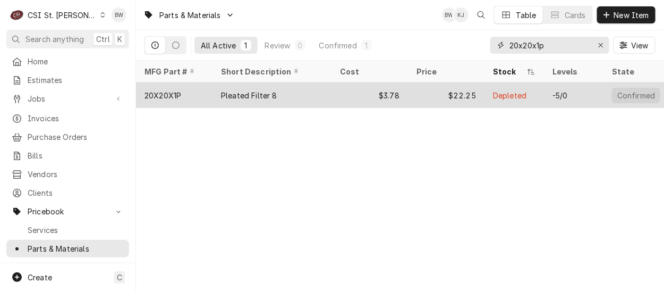
type input "20x20x1p"
click at [176, 95] on div "20X20X1P" at bounding box center [162, 95] width 37 height 11
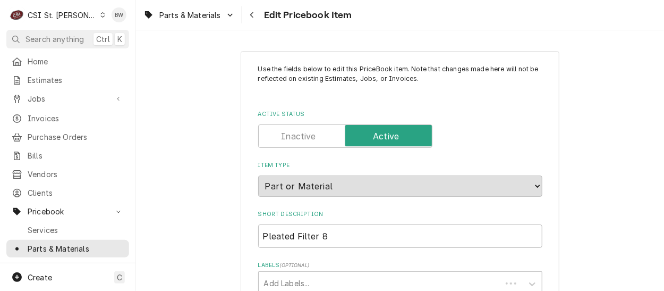
type textarea "x"
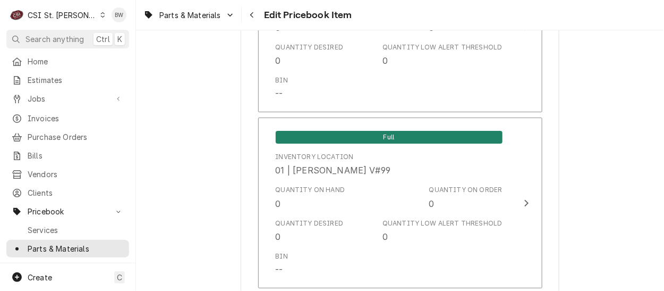
scroll to position [4231, 0]
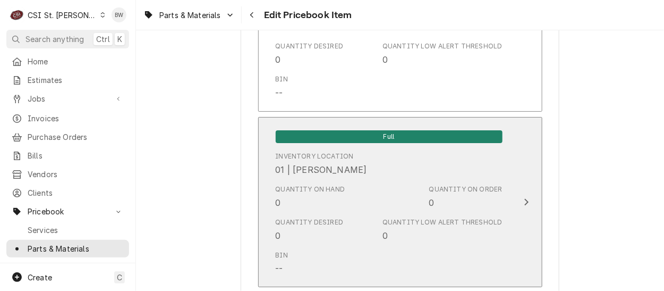
click at [314, 192] on div "Quantity on Hand 0" at bounding box center [311, 196] width 70 height 24
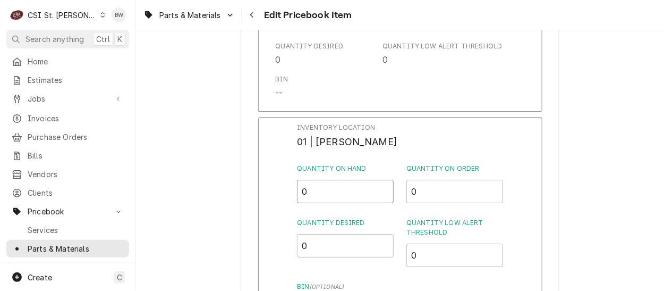
drag, startPoint x: 312, startPoint y: 185, endPoint x: 294, endPoint y: 180, distance: 19.3
click at [294, 180] on div "Inventory Location 01 | [PERSON_NAME] Quantity on Hand 0 Quantity on Order 0 Qu…" at bounding box center [400, 255] width 284 height 276
type input "1"
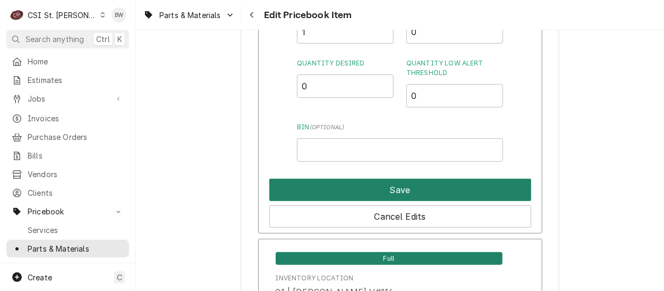
click at [356, 180] on button "Save" at bounding box center [400, 189] width 262 height 22
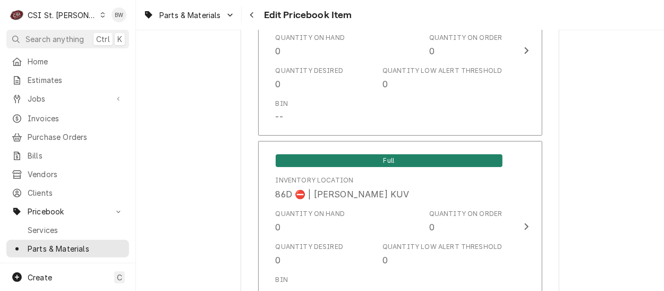
scroll to position [9552, 0]
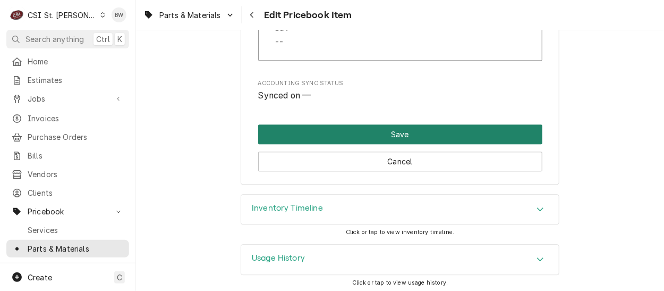
click at [351, 137] on button "Save" at bounding box center [400, 134] width 284 height 20
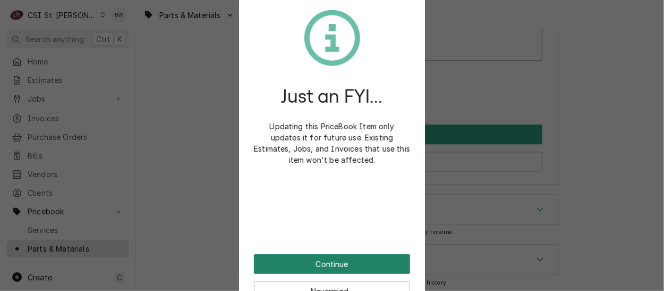
click at [325, 269] on button "Continue" at bounding box center [332, 264] width 156 height 20
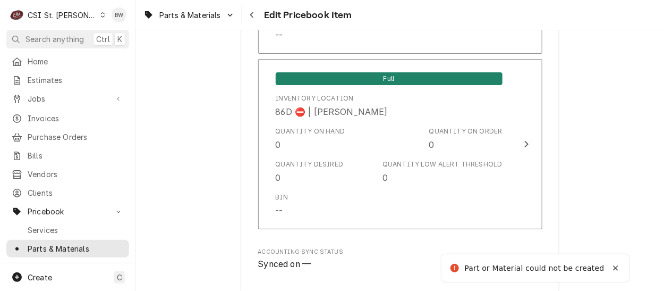
scroll to position [795, 0]
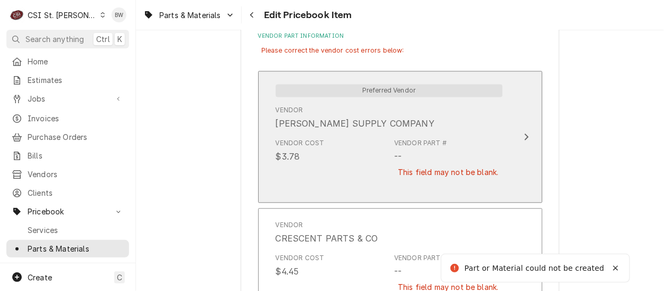
click at [376, 163] on div "Vendor Cost $3.78 Vendor Part # -- This field may not be blank." at bounding box center [389, 164] width 227 height 61
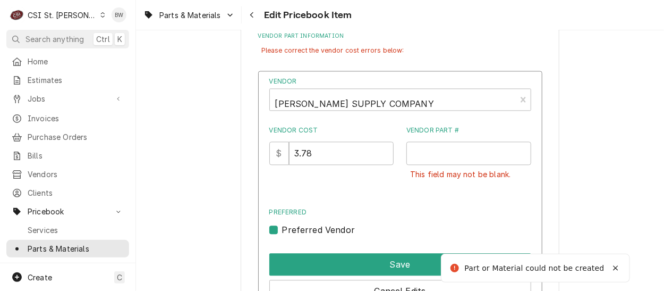
scroll to position [901, 0]
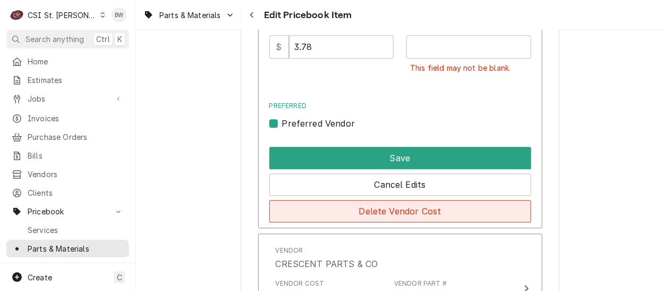
click at [378, 207] on button "Delete Vendor Cost" at bounding box center [400, 211] width 262 height 22
type textarea "x"
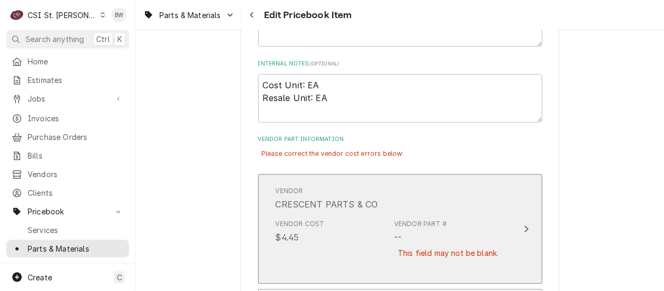
scroll to position [737, 0]
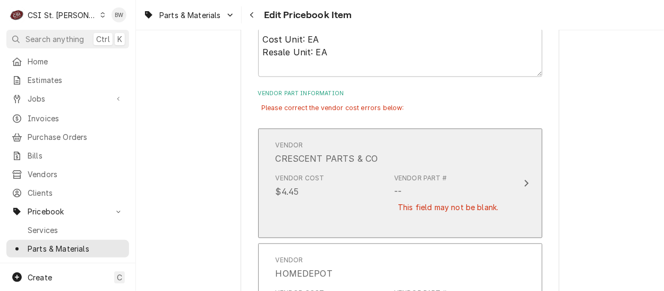
click at [368, 198] on div "Vendor Cost $4.45 Vendor Part # -- This field may not be blank." at bounding box center [389, 199] width 227 height 61
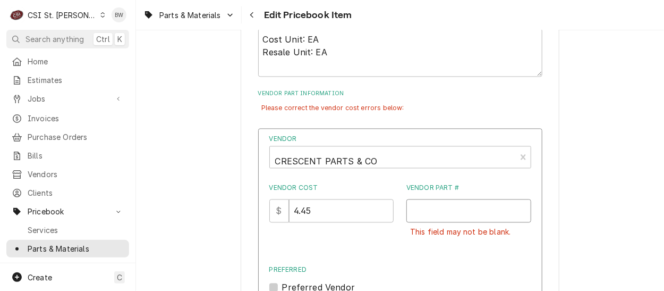
click at [417, 209] on input "Vendor Part #" at bounding box center [468, 210] width 125 height 23
click at [422, 210] on input "20x20x1P" at bounding box center [468, 210] width 125 height 23
click at [439, 209] on input "20X20x1P" at bounding box center [468, 210] width 125 height 23
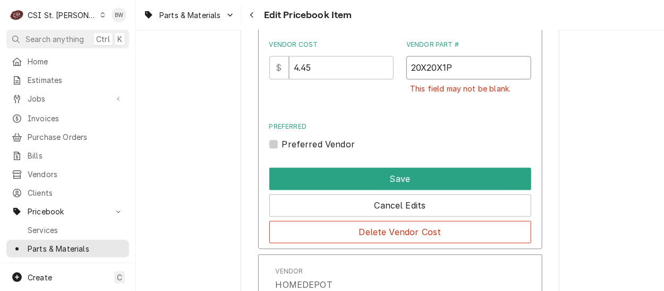
scroll to position [897, 0]
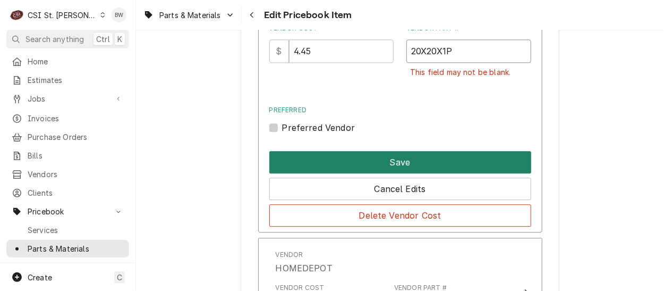
type input "20X20X1P"
click at [360, 157] on button "Save" at bounding box center [400, 162] width 262 height 22
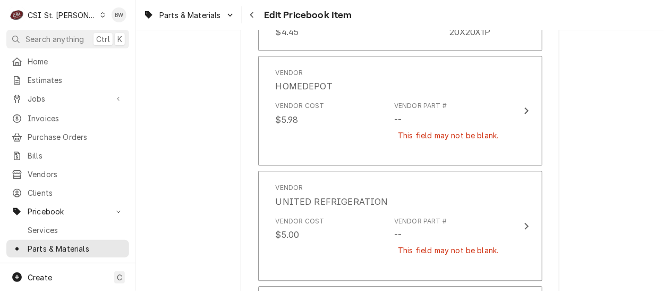
scroll to position [714, 0]
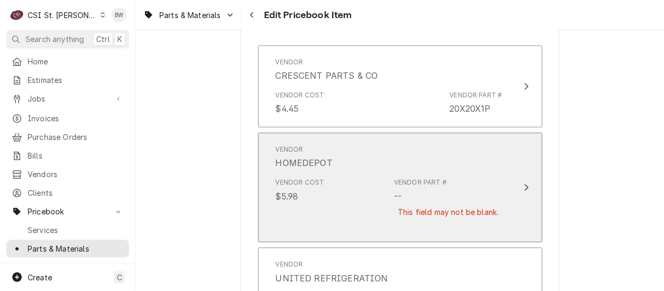
click at [368, 185] on div "Vendor Cost $5.98 Vendor Part # -- This field may not be blank." at bounding box center [389, 203] width 227 height 61
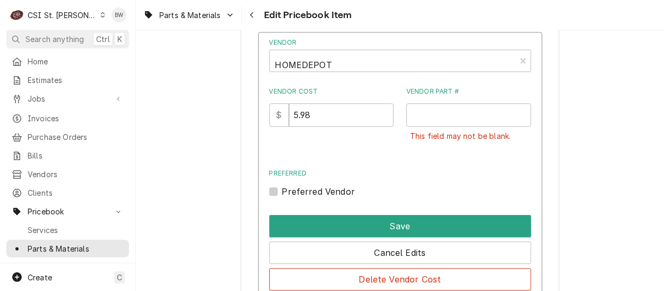
scroll to position [927, 0]
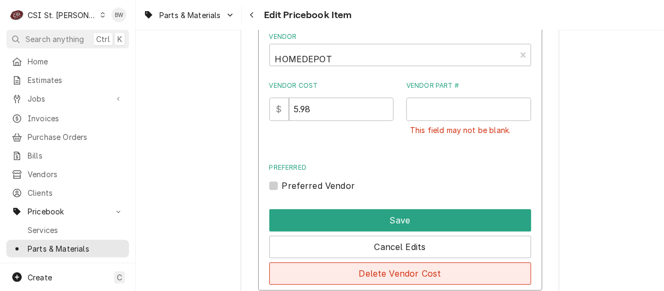
click at [384, 267] on button "Delete Vendor Cost" at bounding box center [400, 273] width 262 height 22
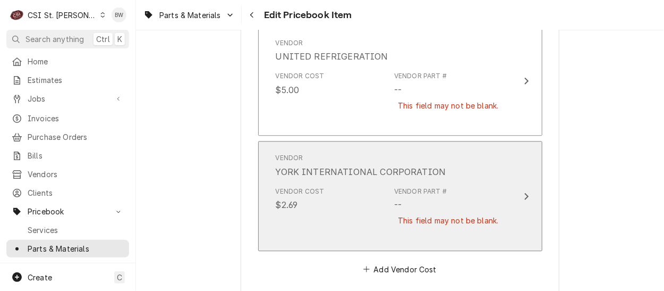
click at [362, 204] on div "Vendor Cost $2.69 Vendor Part # -- This field may not be blank." at bounding box center [389, 212] width 227 height 61
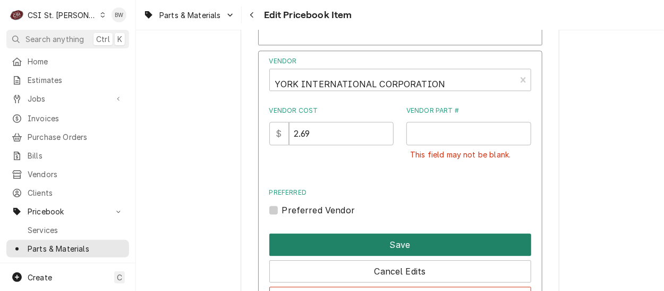
scroll to position [1033, 0]
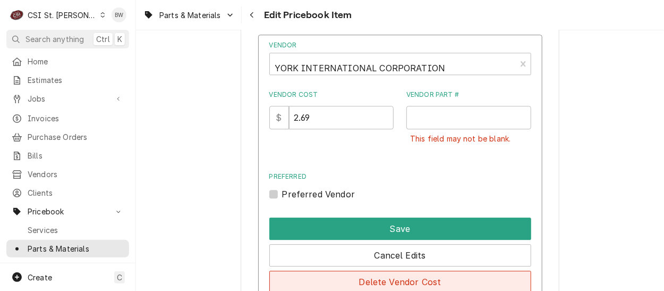
click at [383, 275] on button "Delete Vendor Cost" at bounding box center [400, 281] width 262 height 22
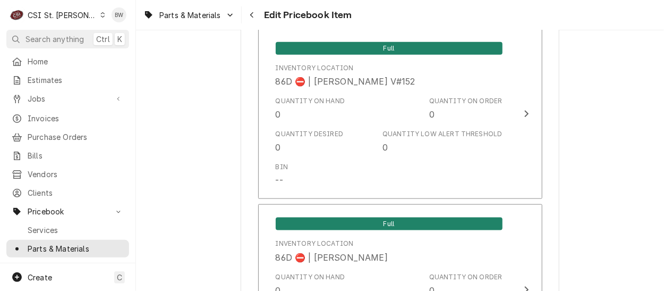
scroll to position [9318, 0]
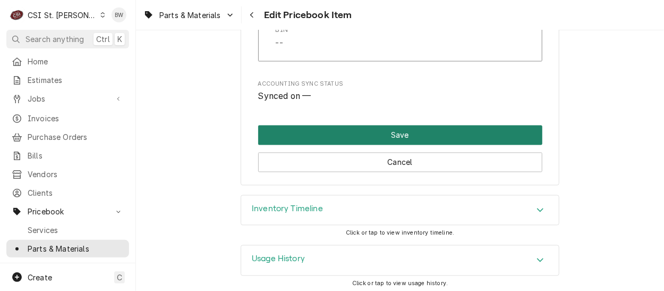
click at [379, 130] on button "Save" at bounding box center [400, 135] width 284 height 20
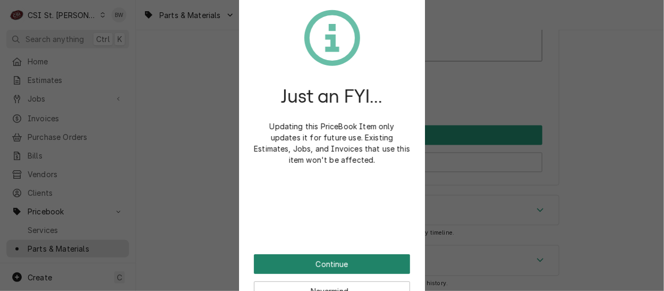
click at [329, 261] on button "Continue" at bounding box center [332, 264] width 156 height 20
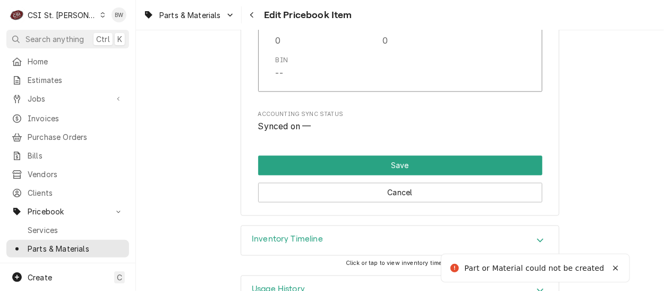
scroll to position [795, 0]
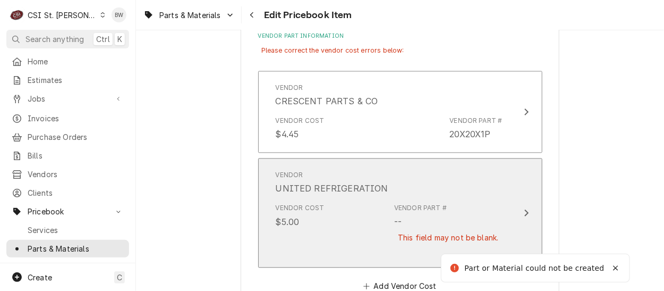
click at [355, 191] on div "UNITED REFRIGERATION" at bounding box center [332, 188] width 113 height 13
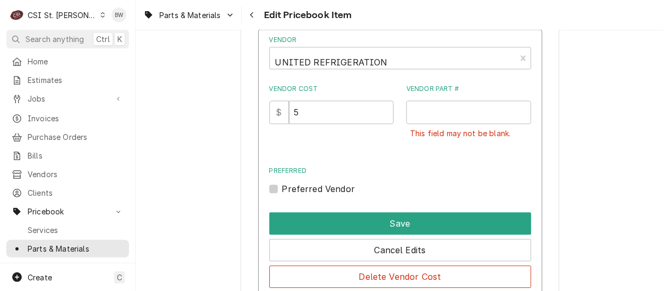
scroll to position [955, 0]
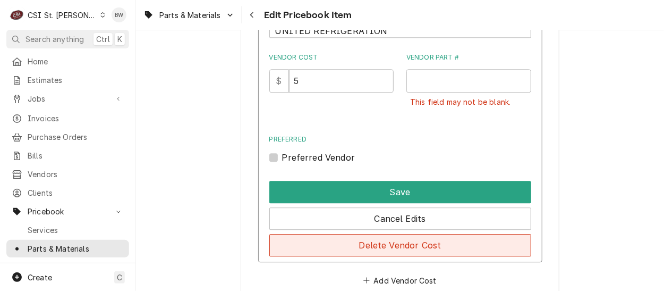
click at [391, 242] on button "Delete Vendor Cost" at bounding box center [400, 245] width 262 height 22
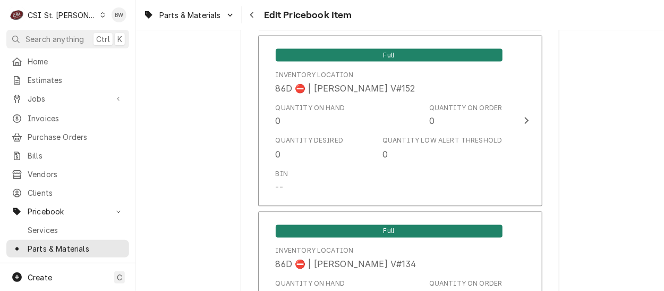
scroll to position [9203, 0]
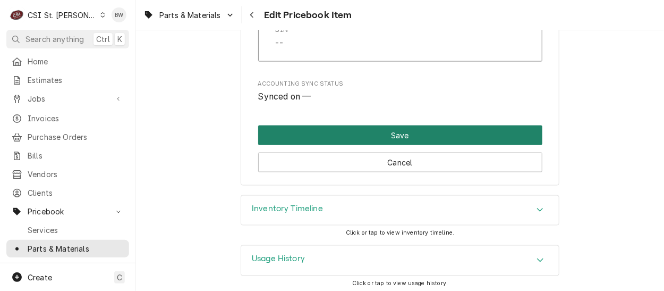
click at [350, 129] on button "Save" at bounding box center [400, 135] width 284 height 20
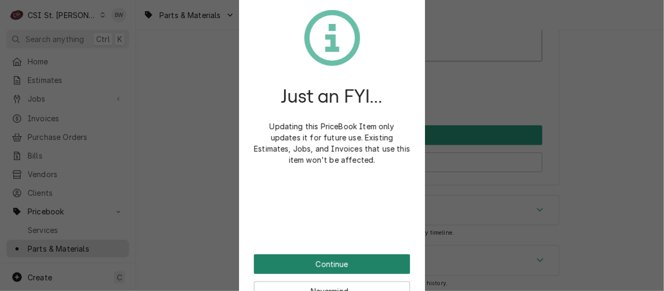
click at [315, 267] on button "Continue" at bounding box center [332, 264] width 156 height 20
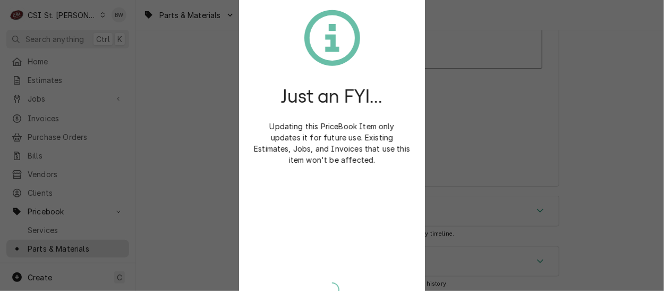
type textarea "x"
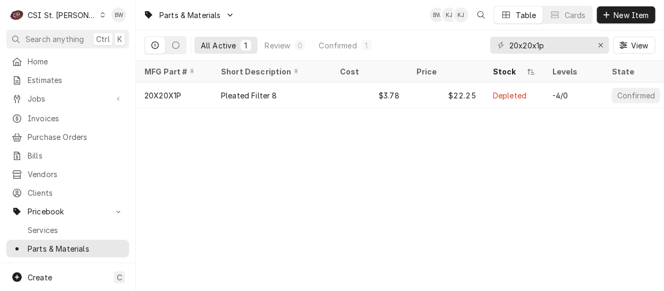
click at [251, 214] on div "Parts & Materials BW KJ KJ Table Cards New Item All Active 1 Review 0 Confirmed…" at bounding box center [400, 145] width 528 height 291
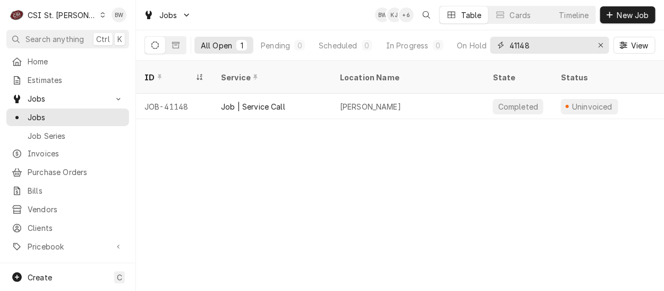
drag, startPoint x: 535, startPoint y: 49, endPoint x: 491, endPoint y: 44, distance: 44.4
click at [493, 44] on div "41148" at bounding box center [549, 45] width 119 height 17
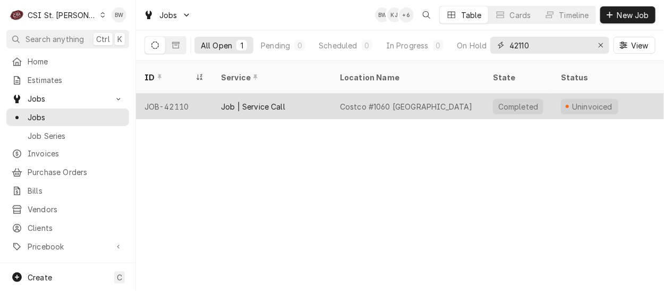
type input "42110"
click at [178, 93] on div "JOB-42110" at bounding box center [174, 105] width 76 height 25
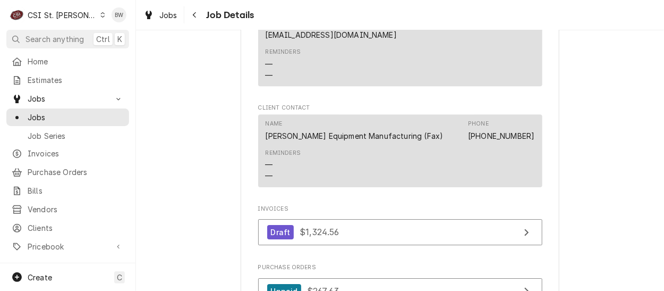
scroll to position [1275, 0]
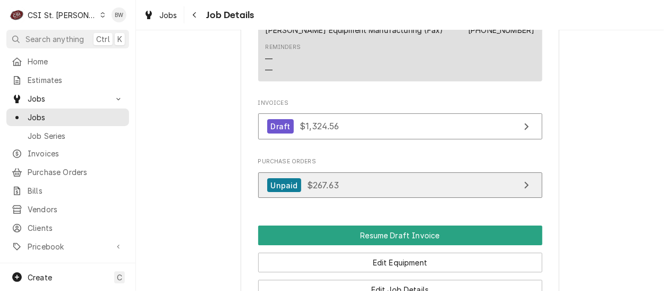
click at [309, 182] on span "$267.63" at bounding box center [323, 185] width 32 height 11
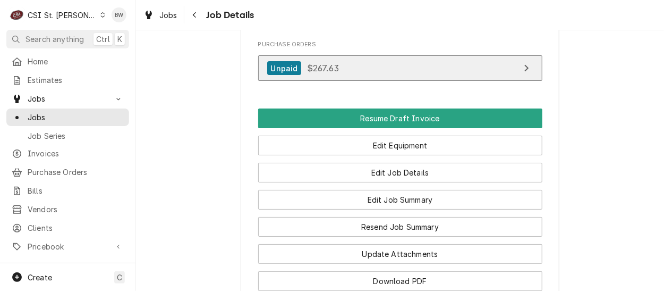
scroll to position [1487, 0]
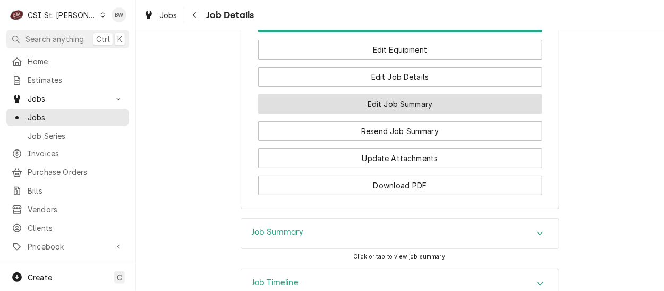
click at [323, 104] on button "Edit Job Summary" at bounding box center [400, 104] width 284 height 20
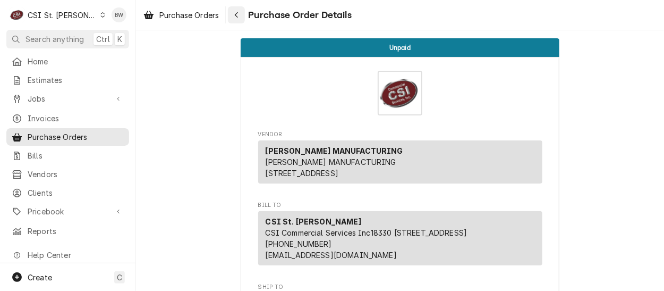
click at [237, 16] on icon "Navigate back" at bounding box center [236, 14] width 5 height 7
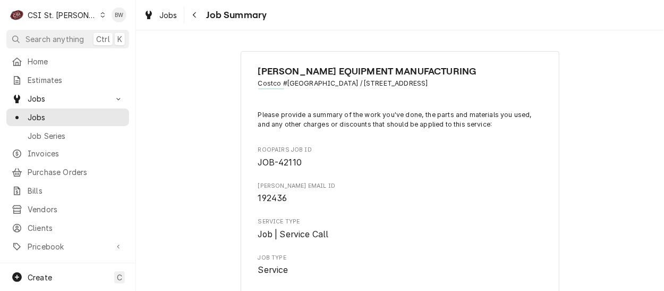
type textarea "x"
click at [195, 17] on icon "Navigate back" at bounding box center [194, 14] width 5 height 7
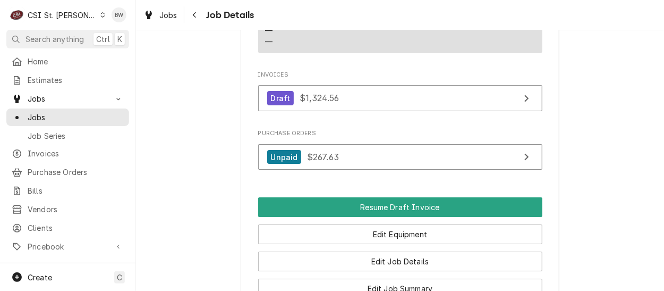
scroll to position [1328, 0]
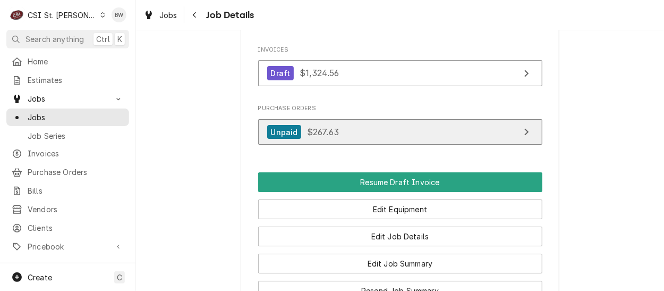
click at [307, 126] on span "$267.63" at bounding box center [323, 131] width 32 height 11
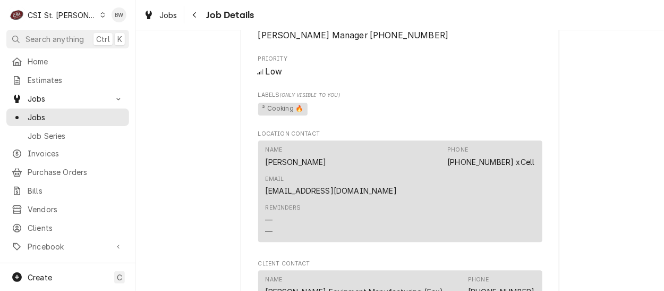
scroll to position [1009, 0]
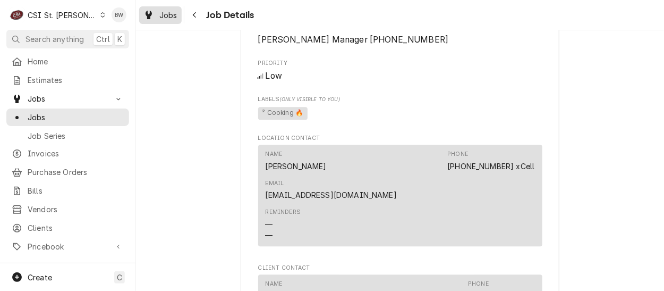
click at [173, 17] on span "Jobs" at bounding box center [168, 15] width 18 height 11
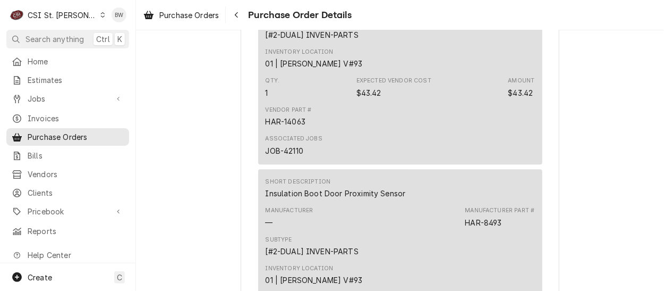
scroll to position [744, 0]
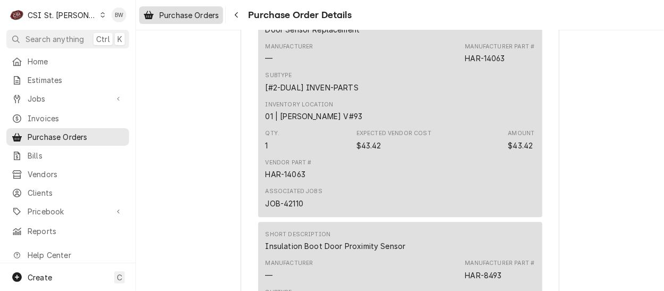
click at [212, 10] on span "Purchase Orders" at bounding box center [188, 15] width 59 height 11
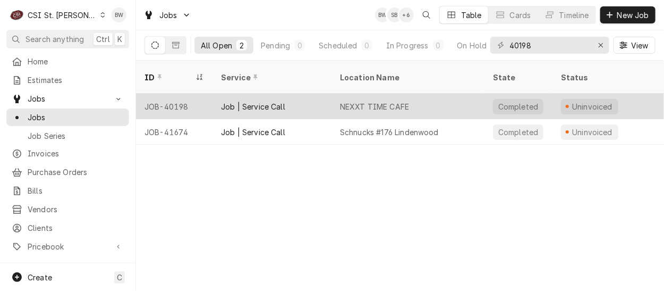
type input "40198"
click at [180, 93] on div "JOB-40198" at bounding box center [174, 105] width 76 height 25
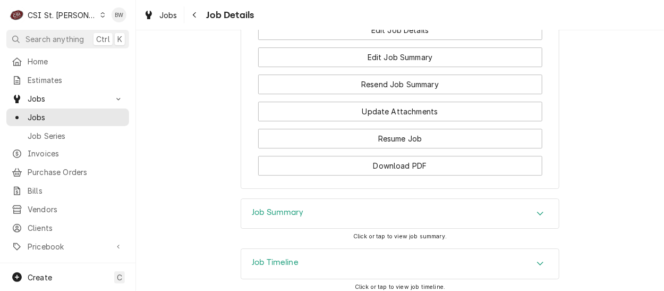
scroll to position [1223, 0]
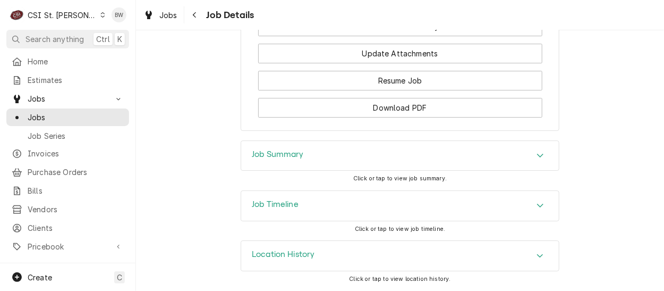
click at [263, 202] on h3 "Job Timeline" at bounding box center [275, 204] width 47 height 10
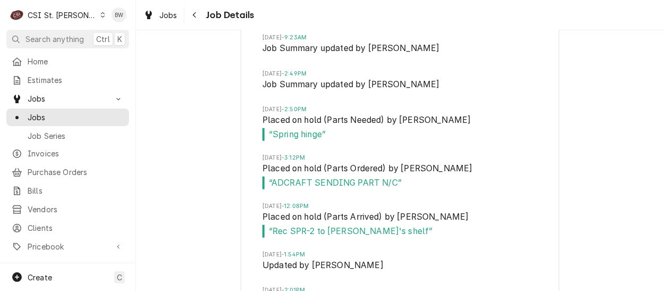
scroll to position [1807, 0]
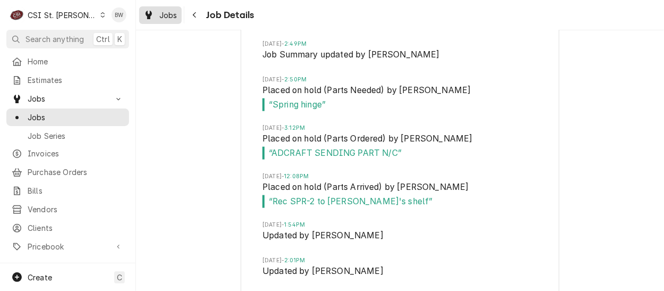
click at [176, 15] on span "Jobs" at bounding box center [168, 15] width 18 height 11
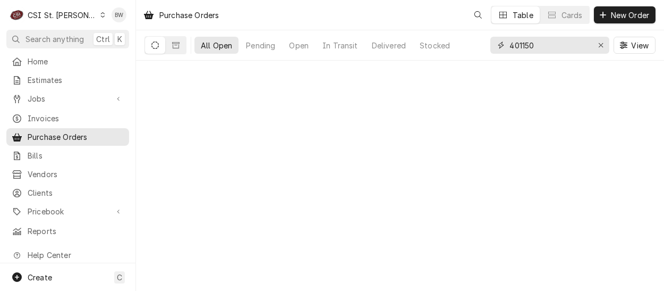
click at [500, 46] on div "401150" at bounding box center [549, 45] width 119 height 17
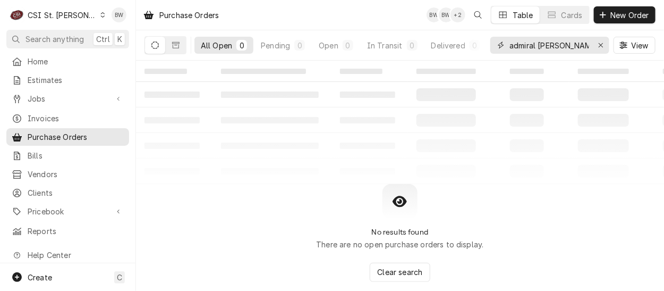
type input "admiral craft"
drag, startPoint x: 497, startPoint y: 46, endPoint x: 514, endPoint y: 44, distance: 17.2
click at [497, 46] on div "Dynamic Content Wrapper" at bounding box center [501, 45] width 11 height 11
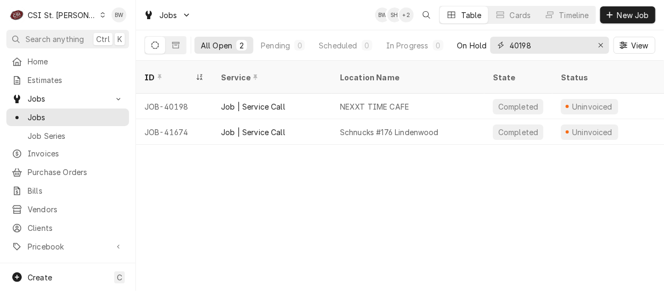
drag, startPoint x: 532, startPoint y: 46, endPoint x: 483, endPoint y: 45, distance: 48.4
click at [487, 45] on div "All Open 2 Pending 0 Scheduled 0 In Progress 0 On Hold 0 Completed 2 40198 View" at bounding box center [399, 45] width 511 height 30
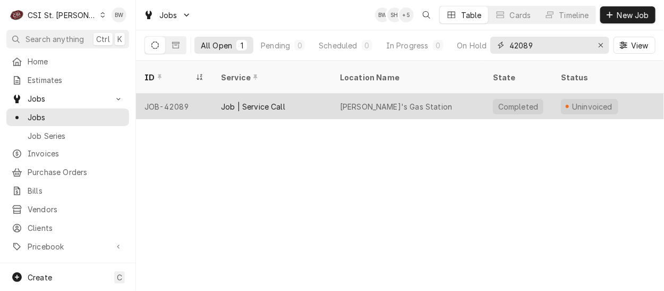
type input "42089"
click at [176, 93] on div "JOB-42089" at bounding box center [174, 105] width 76 height 25
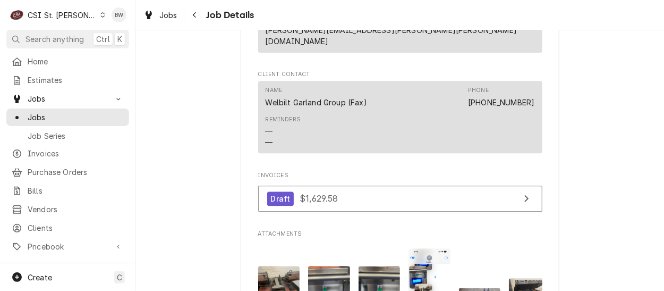
scroll to position [1062, 0]
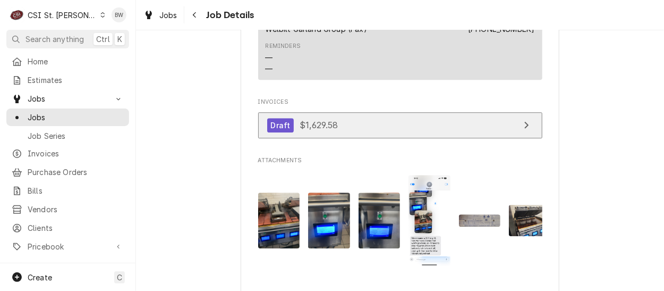
click at [314, 120] on span "$1,629.58" at bounding box center [319, 125] width 38 height 11
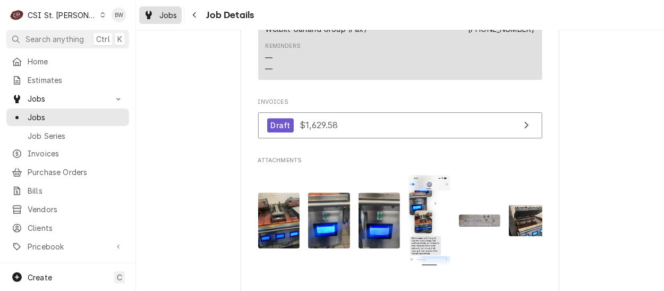
click at [170, 15] on span "Jobs" at bounding box center [168, 15] width 18 height 11
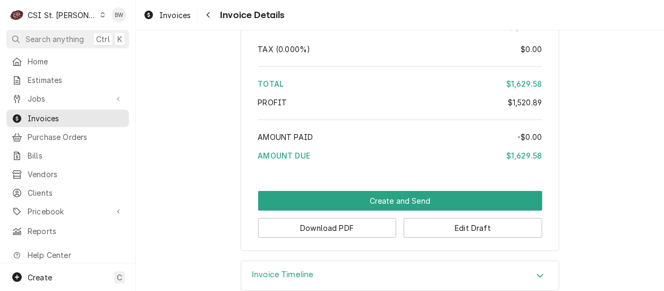
scroll to position [2865, 0]
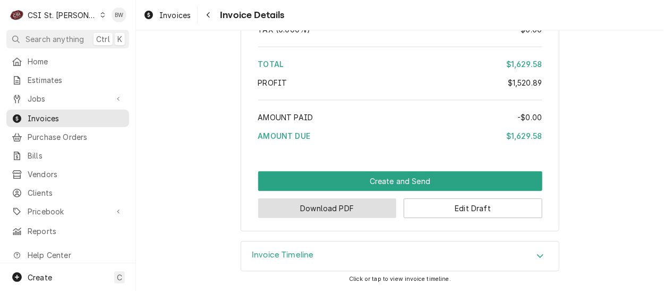
click at [305, 209] on button "Download PDF" at bounding box center [327, 208] width 139 height 20
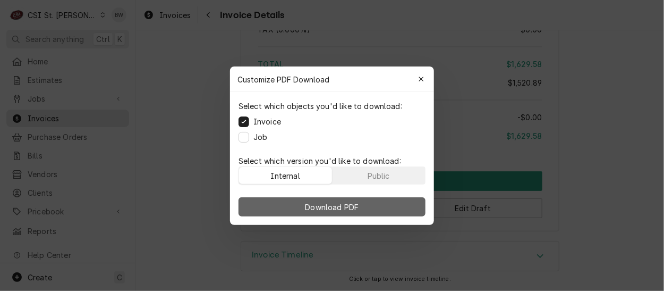
click at [298, 207] on button "Download PDF" at bounding box center [331, 206] width 187 height 19
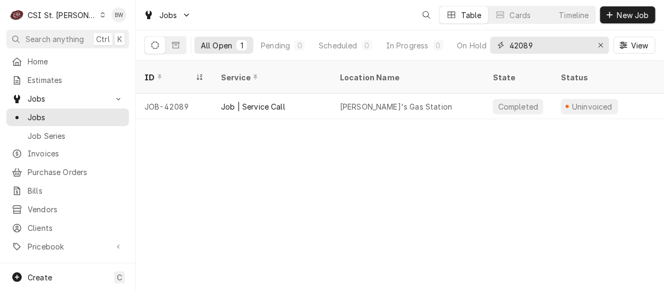
drag, startPoint x: 539, startPoint y: 41, endPoint x: 512, endPoint y: 41, distance: 27.1
click at [512, 41] on input "42089" at bounding box center [549, 45] width 80 height 17
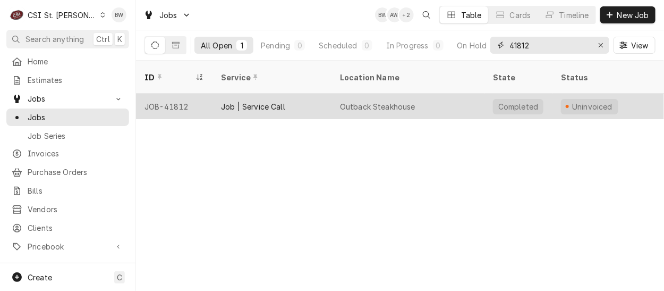
type input "41812"
click at [185, 93] on div "JOB-41812" at bounding box center [174, 105] width 76 height 25
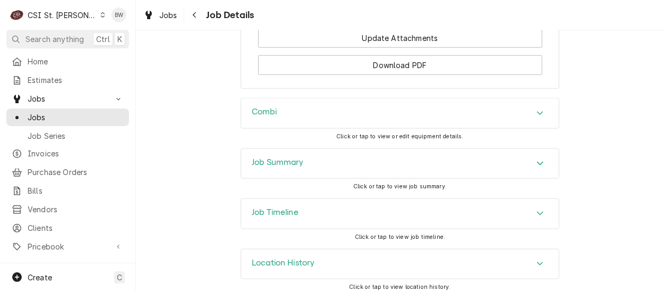
scroll to position [1856, 0]
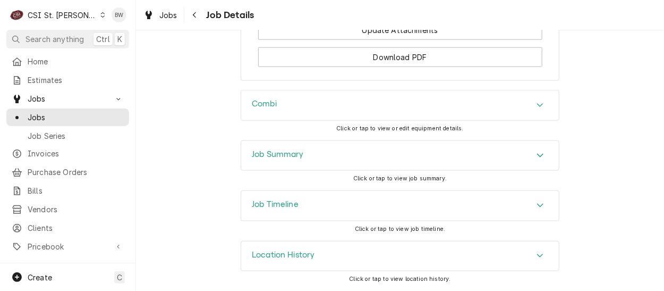
click at [275, 157] on h3 "Job Summary" at bounding box center [278, 154] width 52 height 10
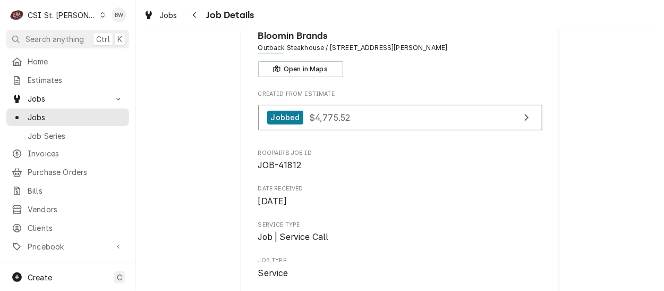
scroll to position [0, 0]
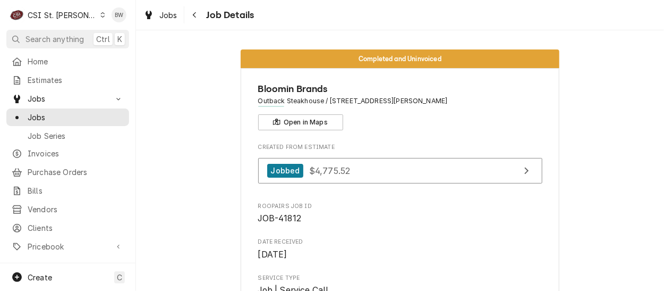
click at [170, 17] on span "Jobs" at bounding box center [168, 15] width 18 height 11
